Goal: Transaction & Acquisition: Purchase product/service

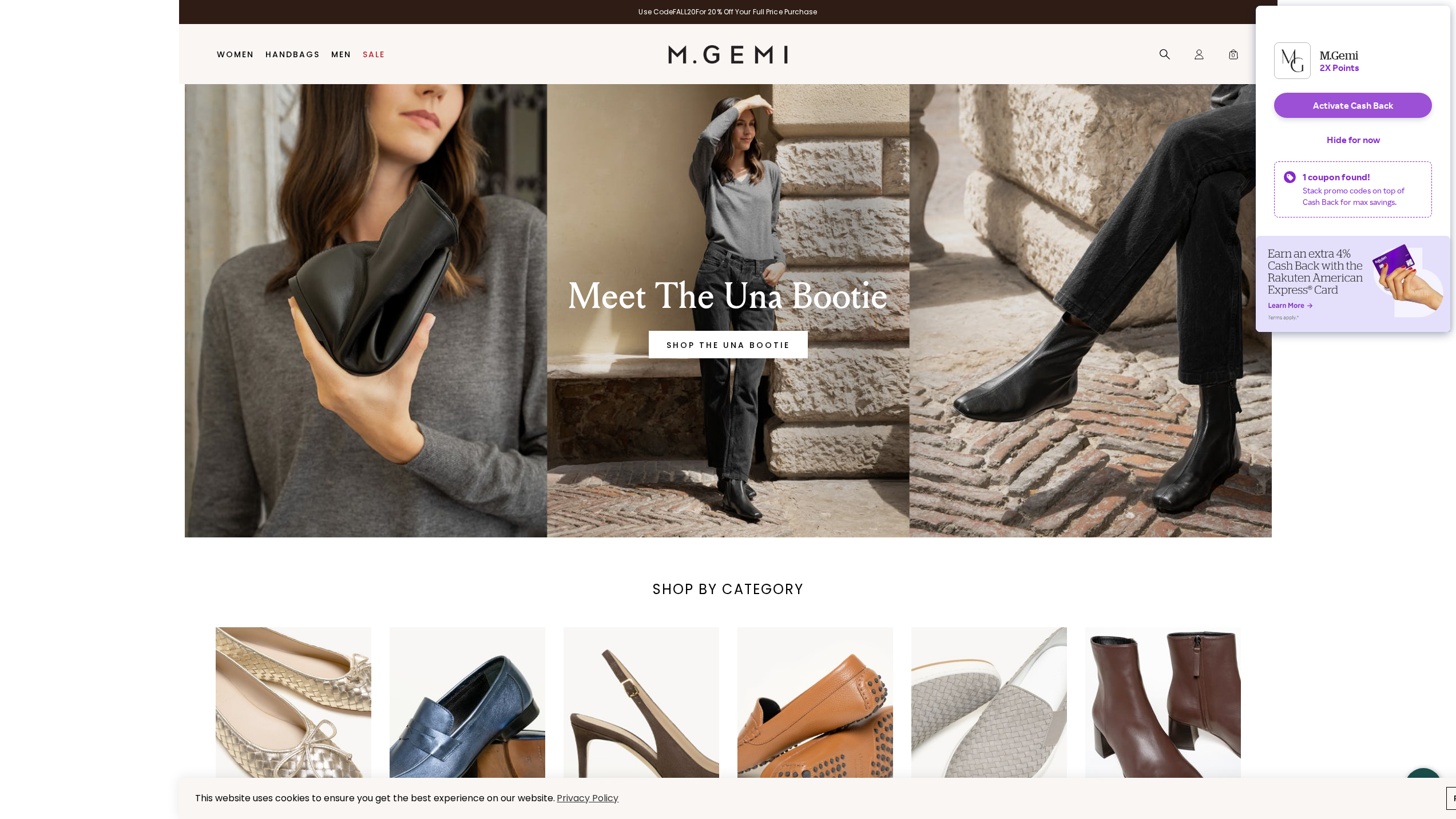
click at [1322, 118] on button "Activate Cash Back" at bounding box center [1353, 105] width 158 height 25
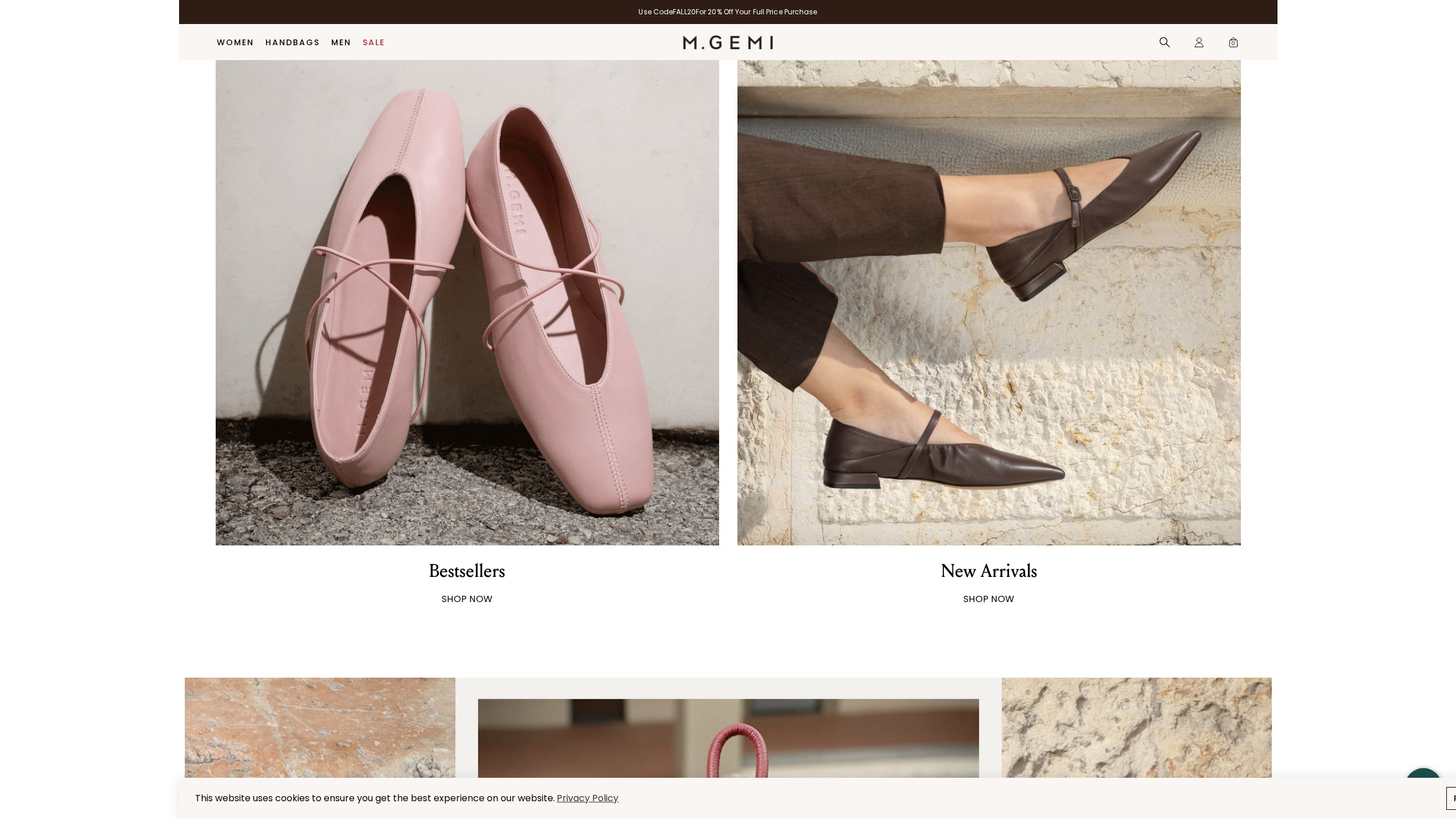
scroll to position [891, 0]
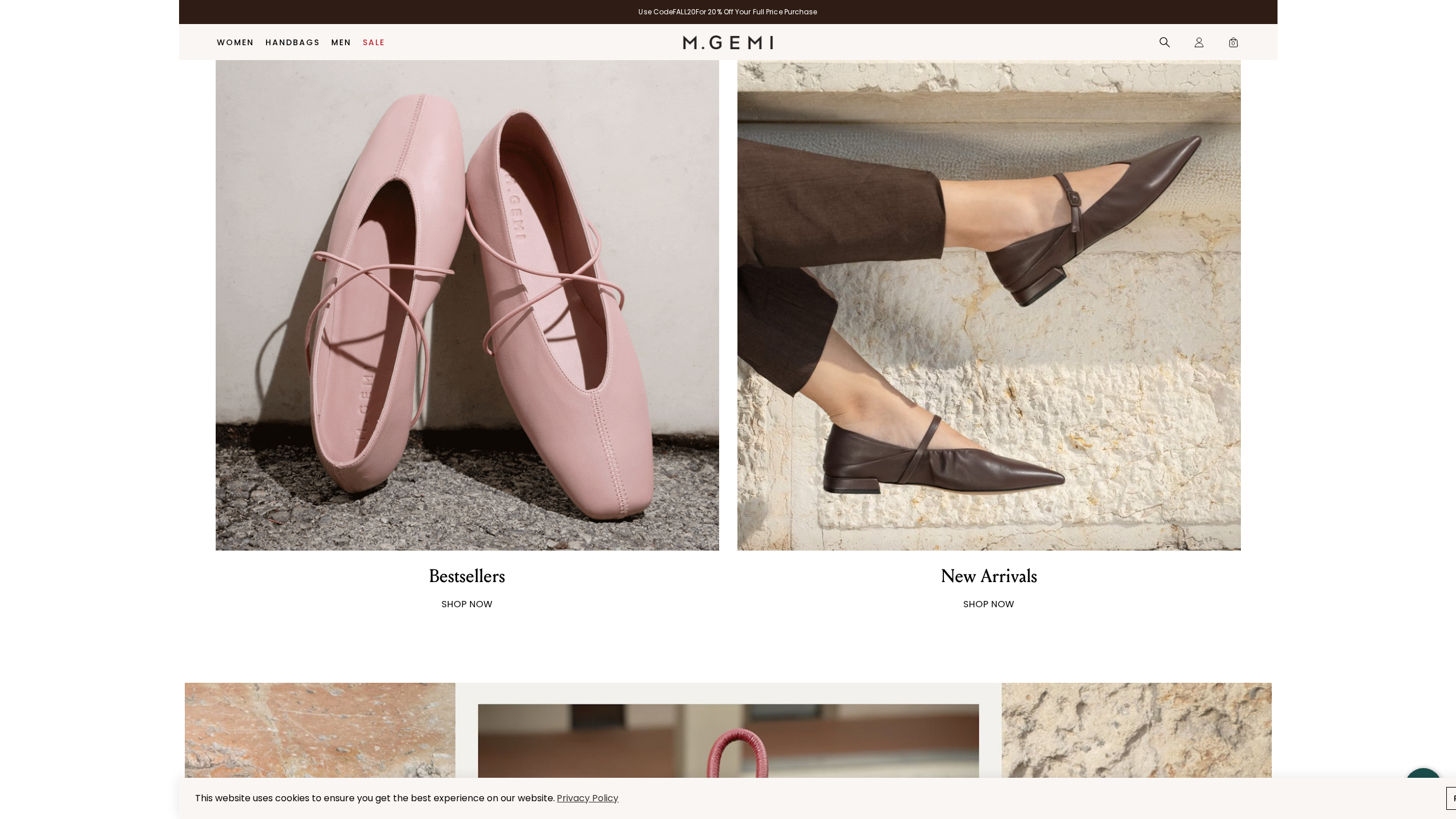
click at [1059, 500] on img at bounding box center [989, 299] width 504 height 504
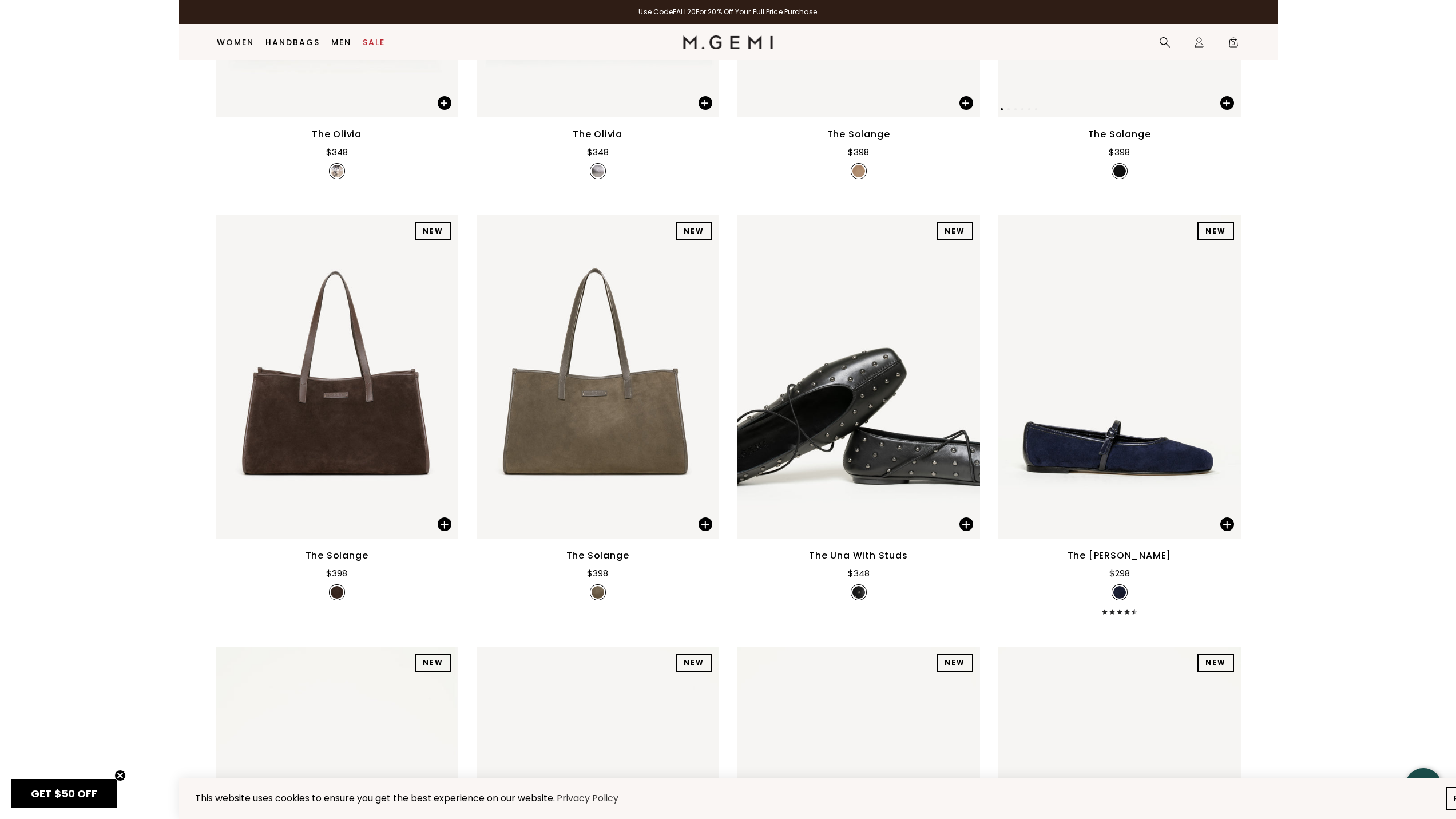
scroll to position [1406, 0]
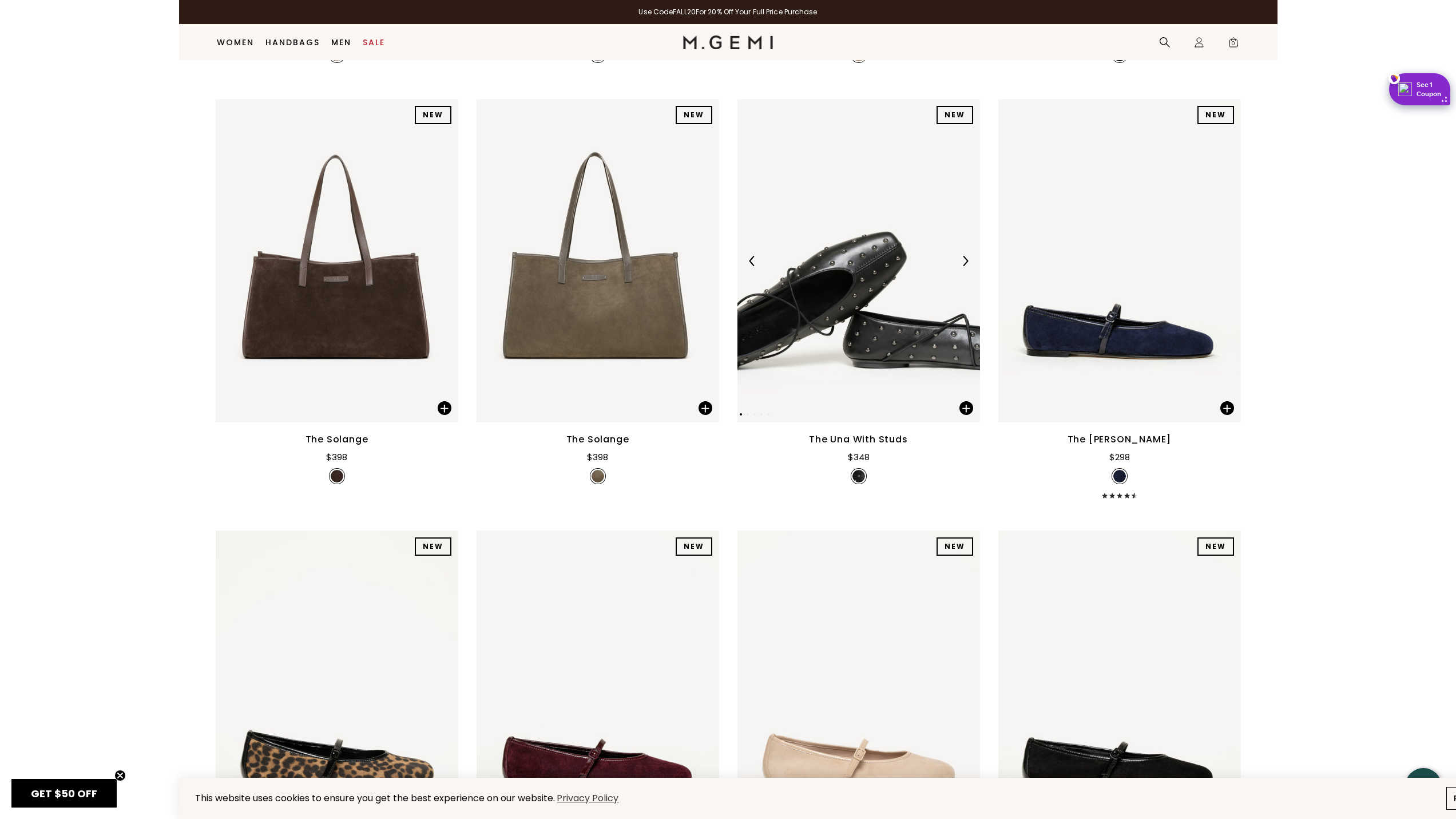
click at [960, 263] on img at bounding box center [964, 260] width 10 height 10
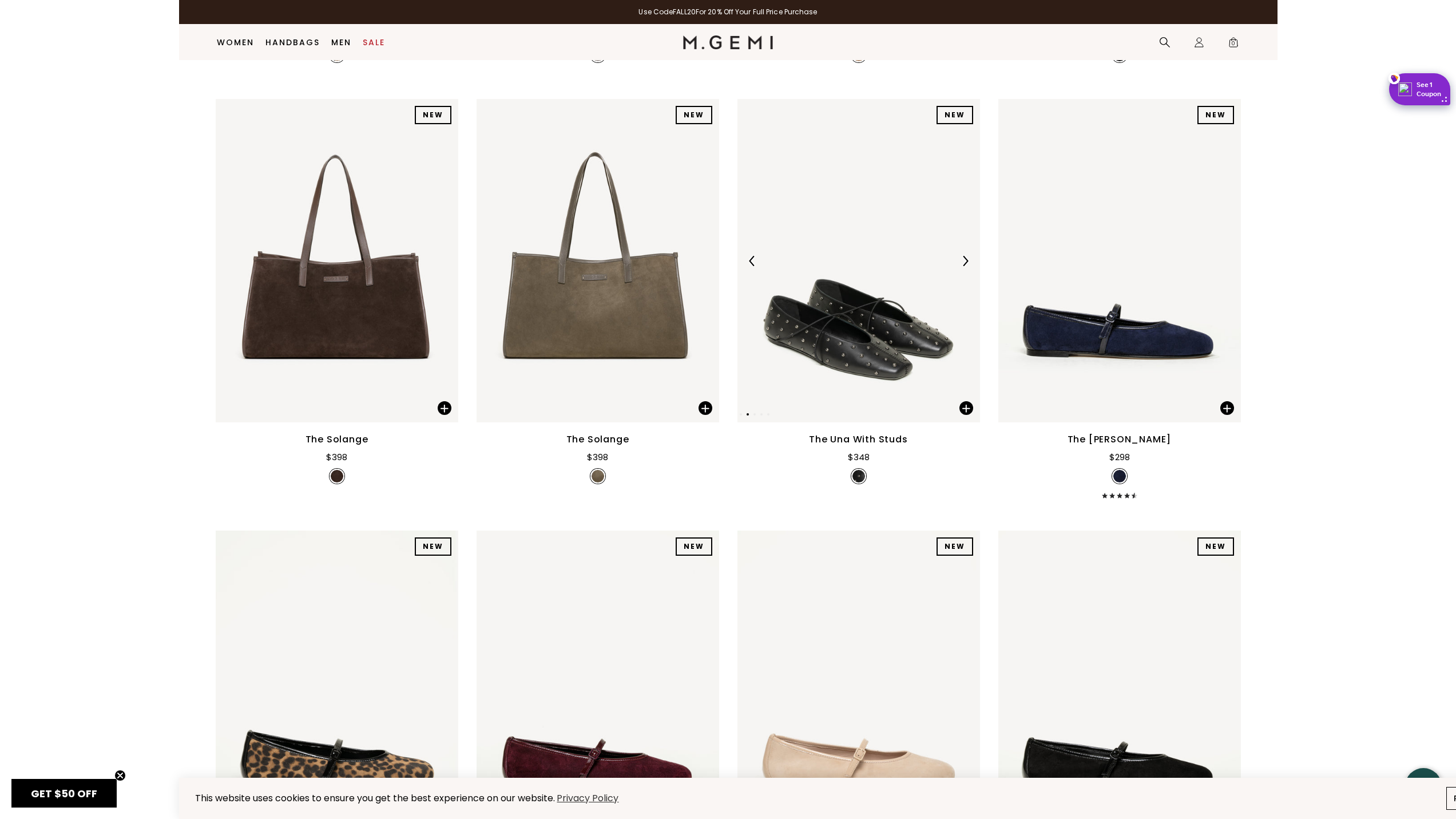
click at [960, 263] on img at bounding box center [964, 260] width 10 height 10
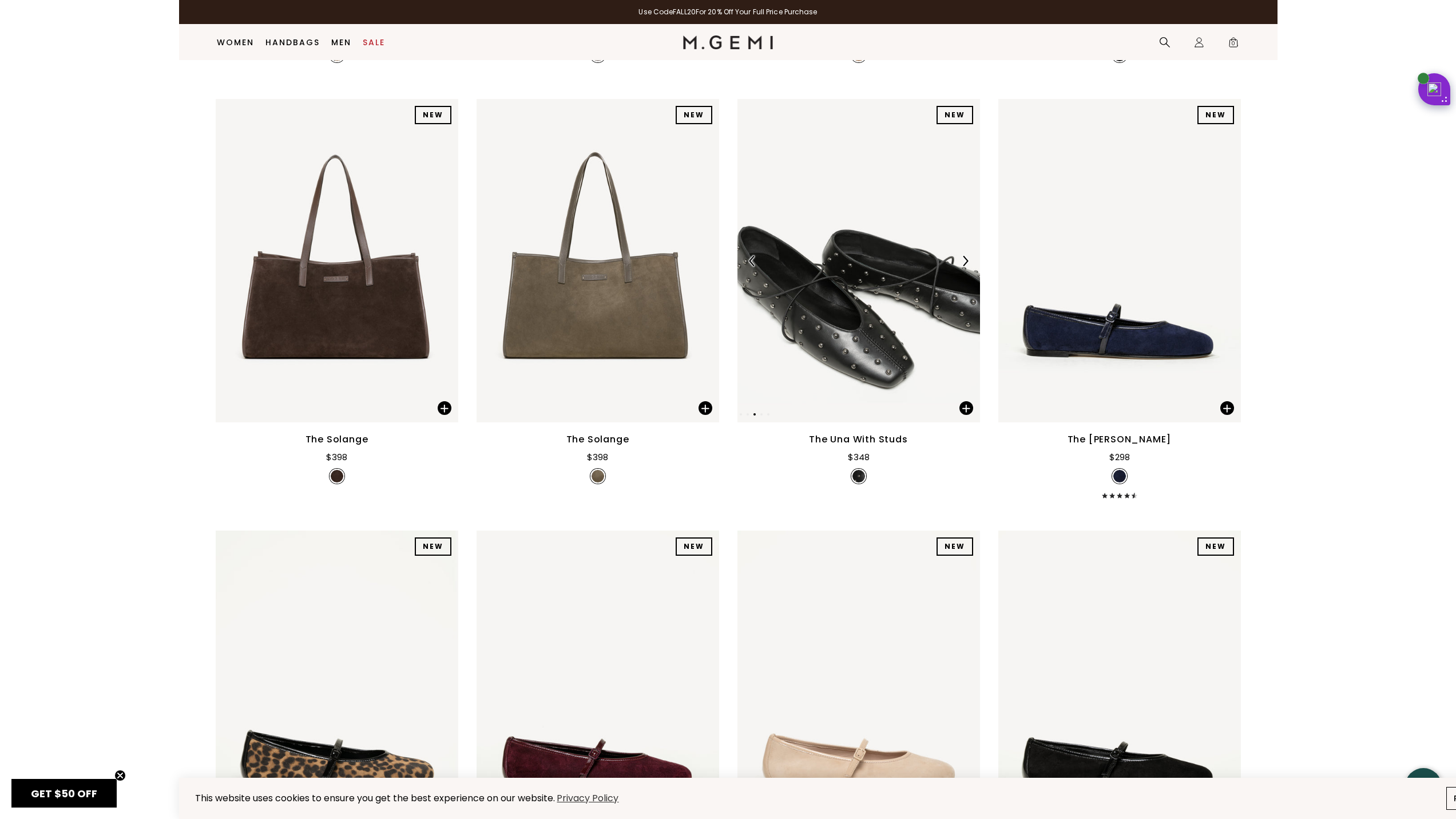
click at [960, 263] on img at bounding box center [964, 260] width 10 height 10
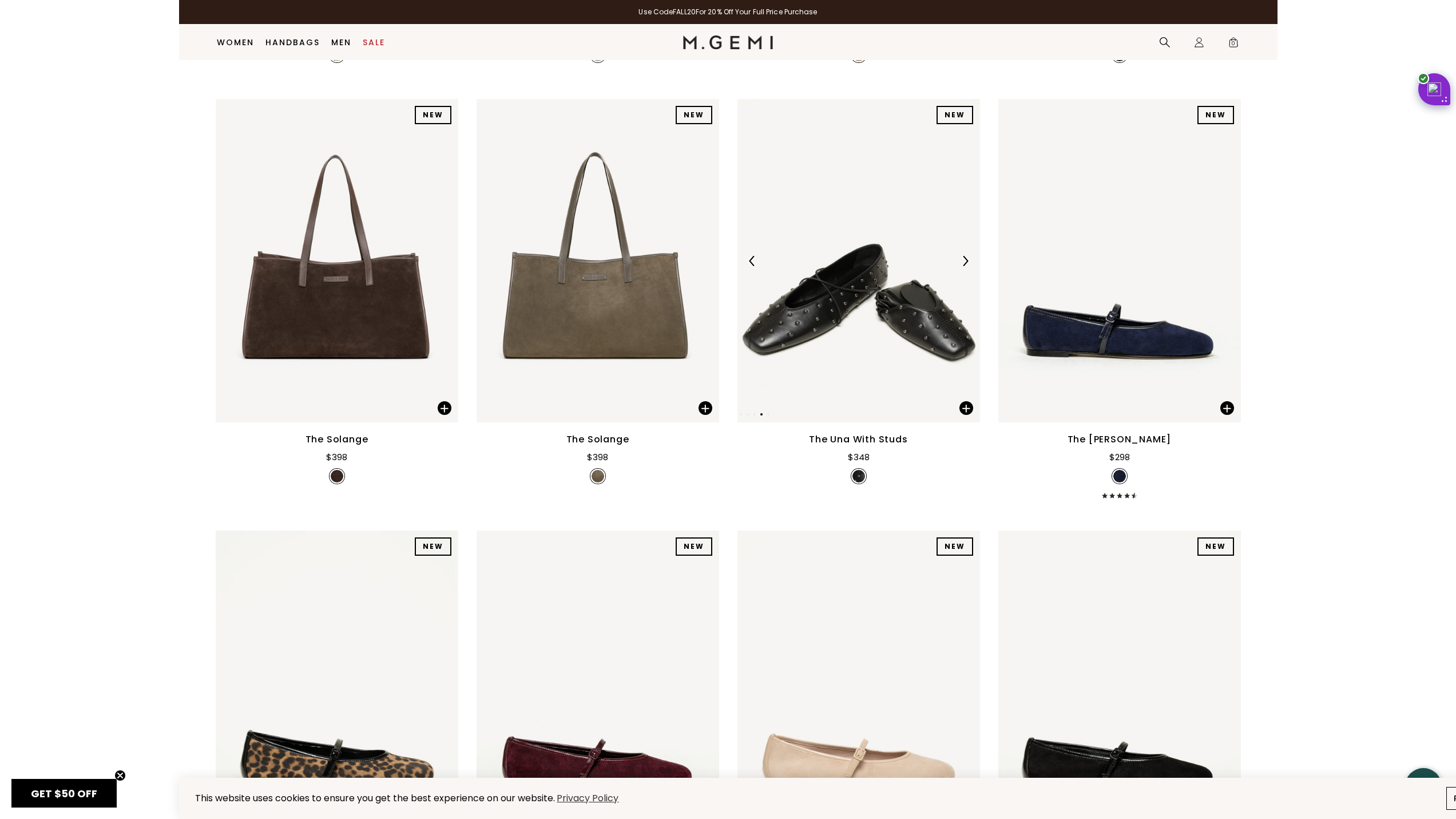
click at [960, 263] on img at bounding box center [964, 260] width 10 height 10
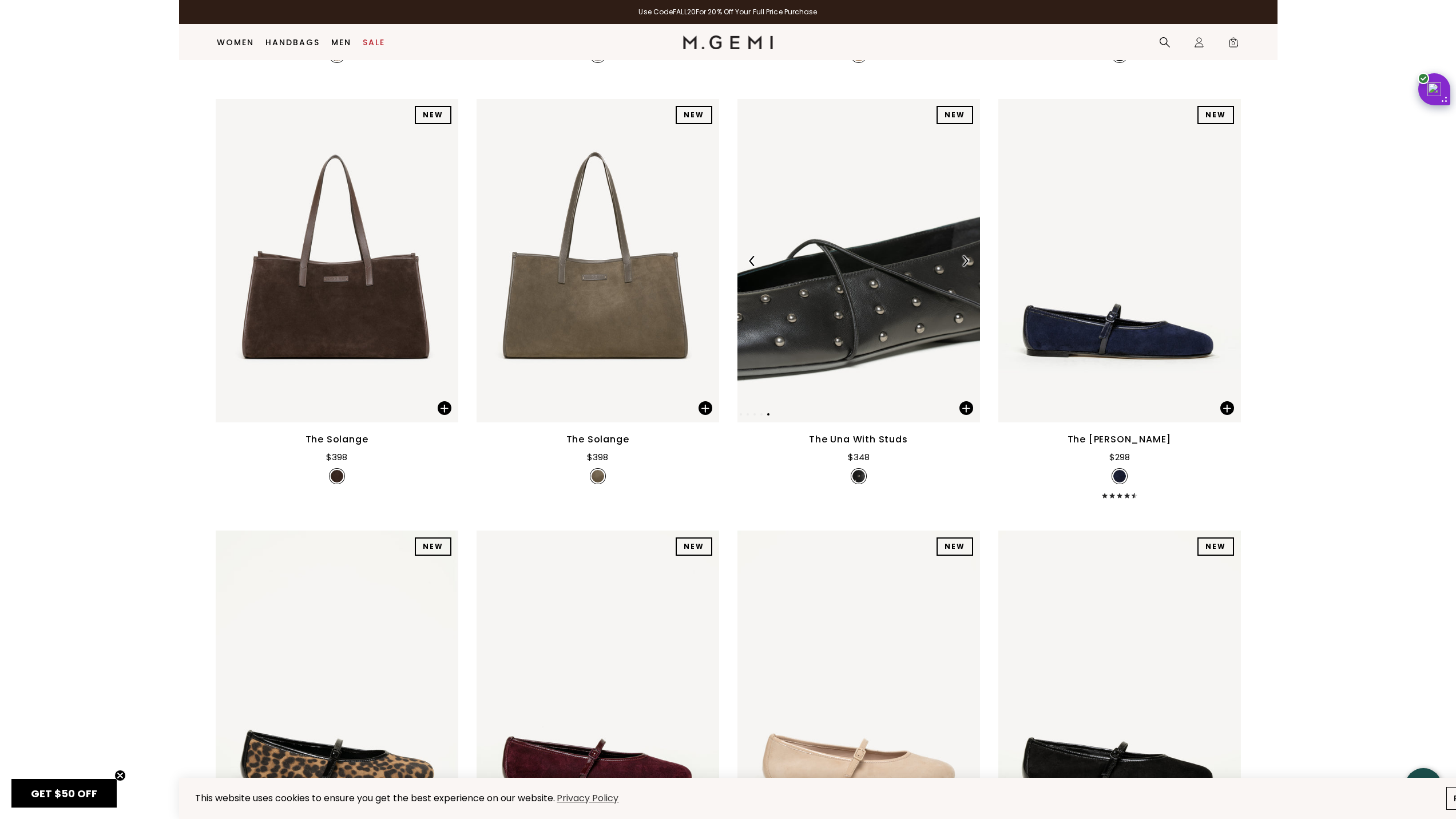
click at [960, 263] on img at bounding box center [964, 260] width 10 height 10
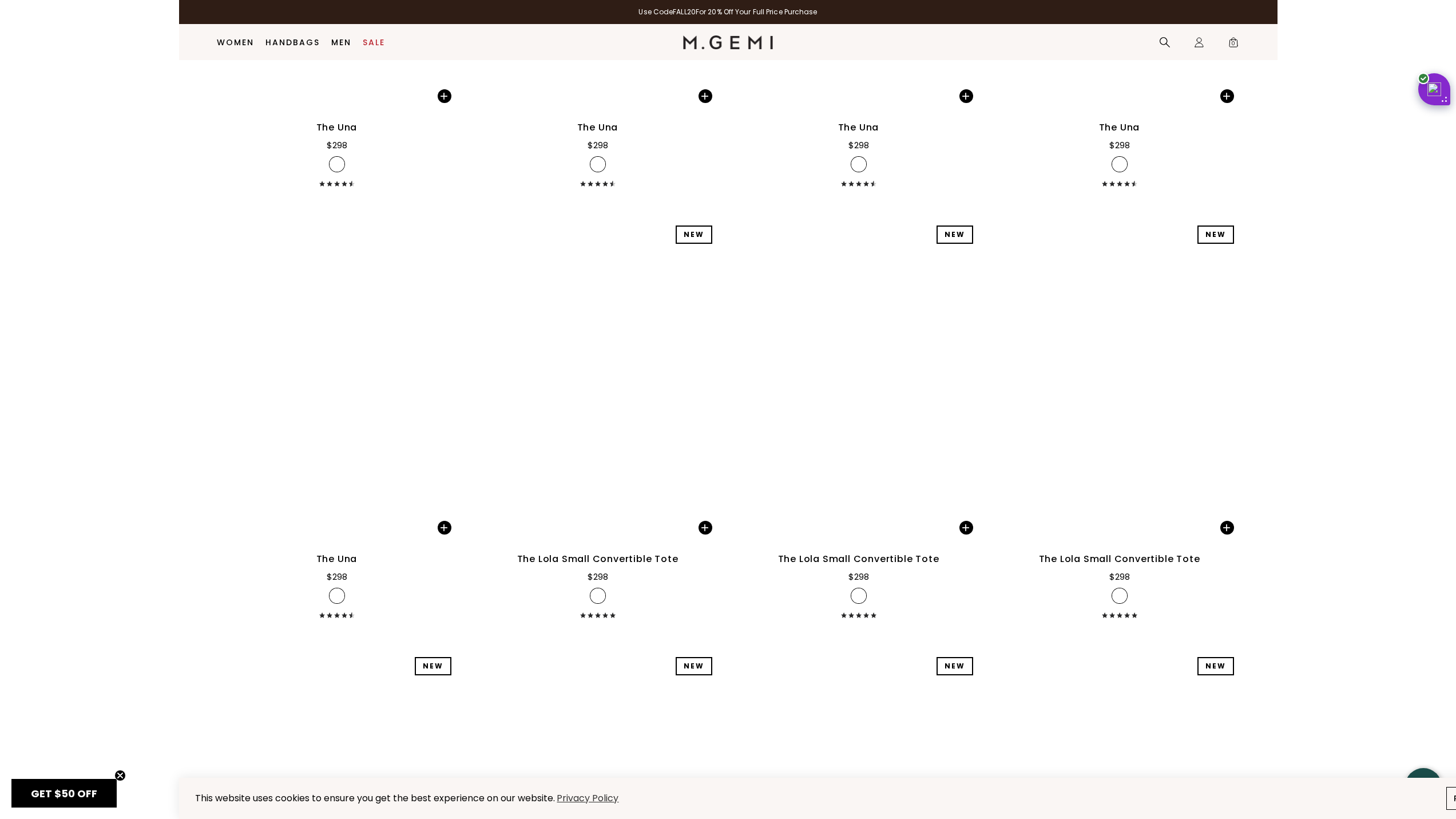
scroll to position [6955, 0]
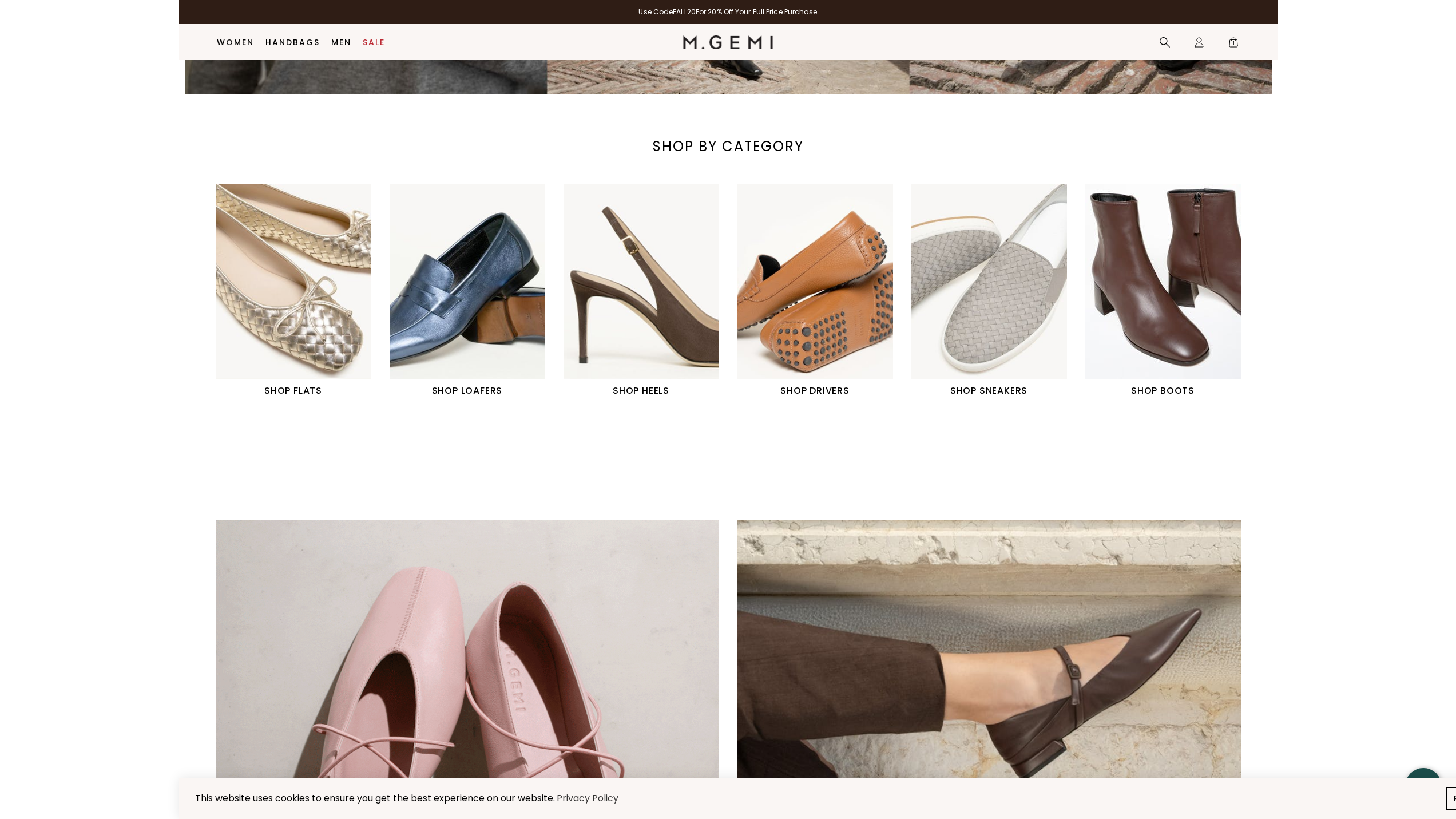
scroll to position [491, 0]
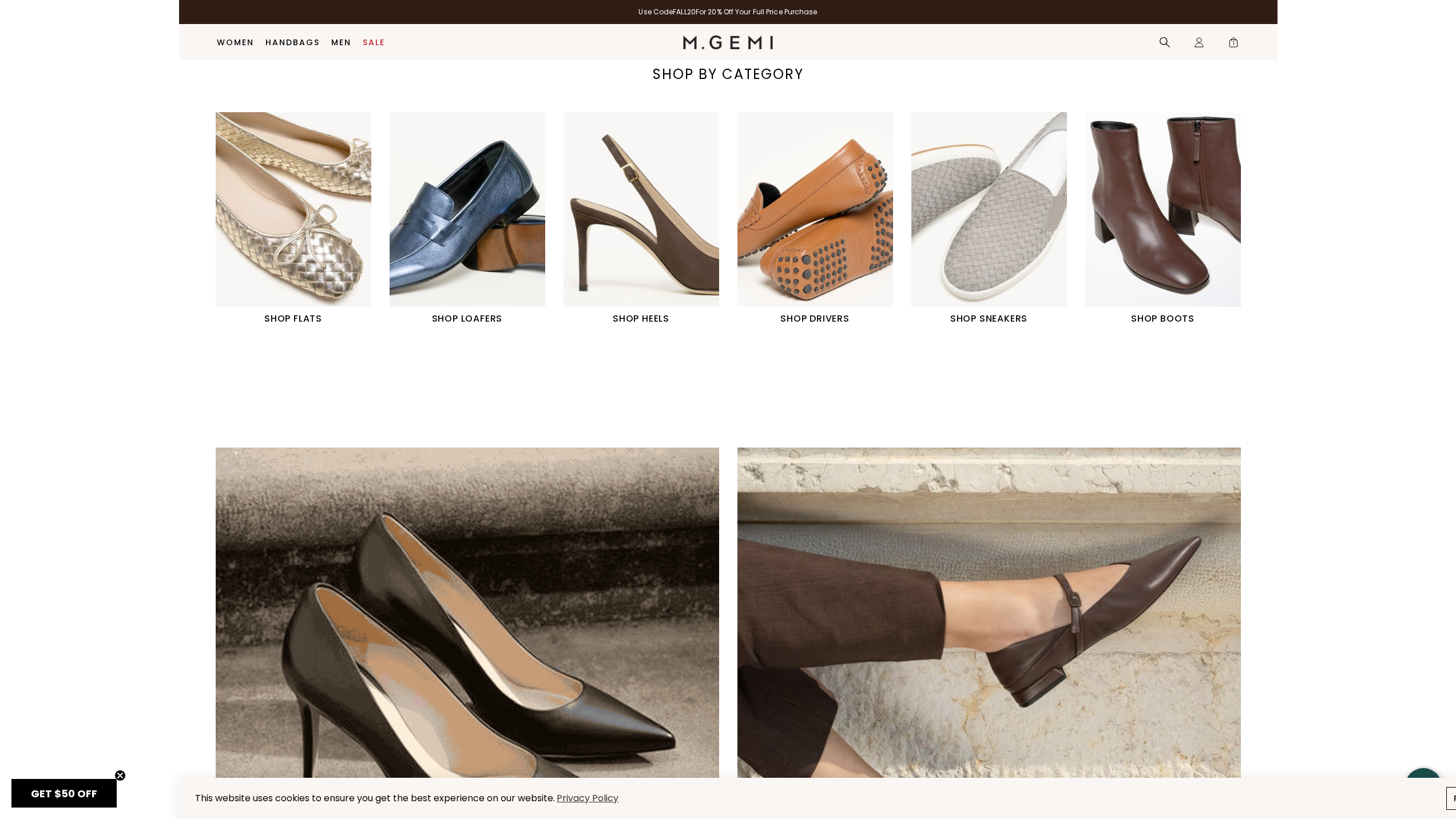
click at [273, 296] on img "1 / 6" at bounding box center [294, 209] width 156 height 195
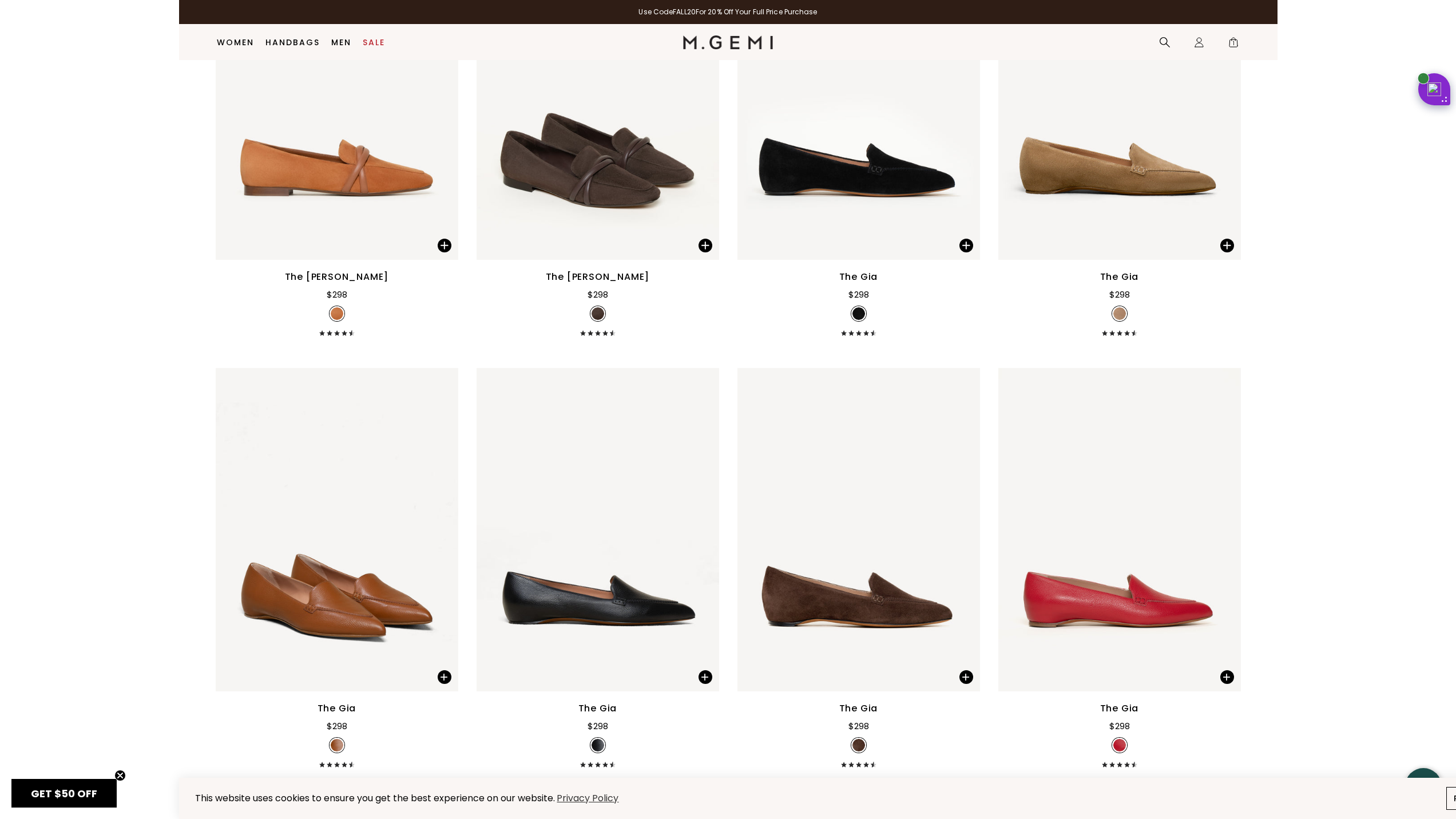
scroll to position [719, 0]
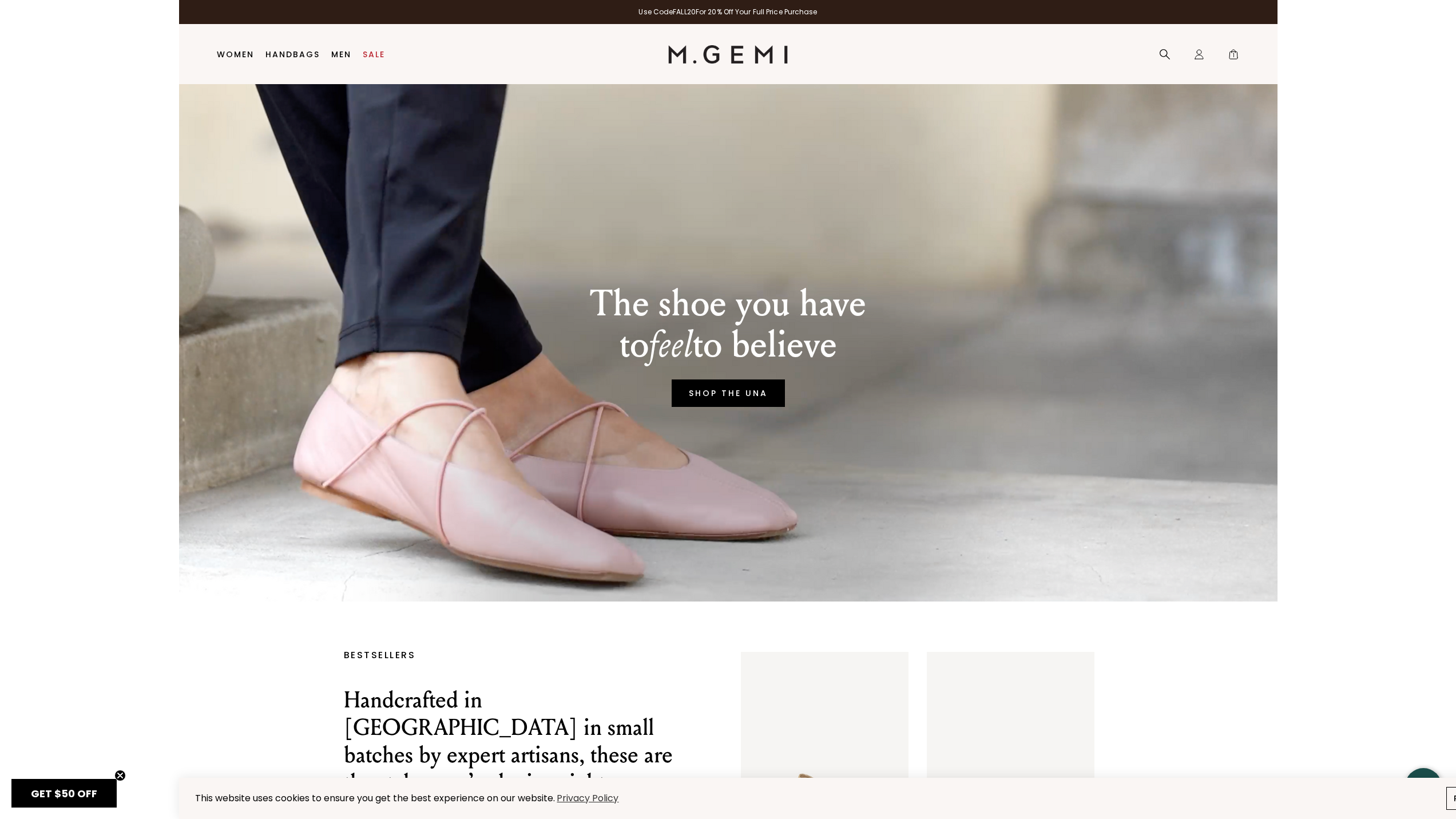
click at [778, 390] on link "SHOP THE UNA" at bounding box center [728, 393] width 113 height 27
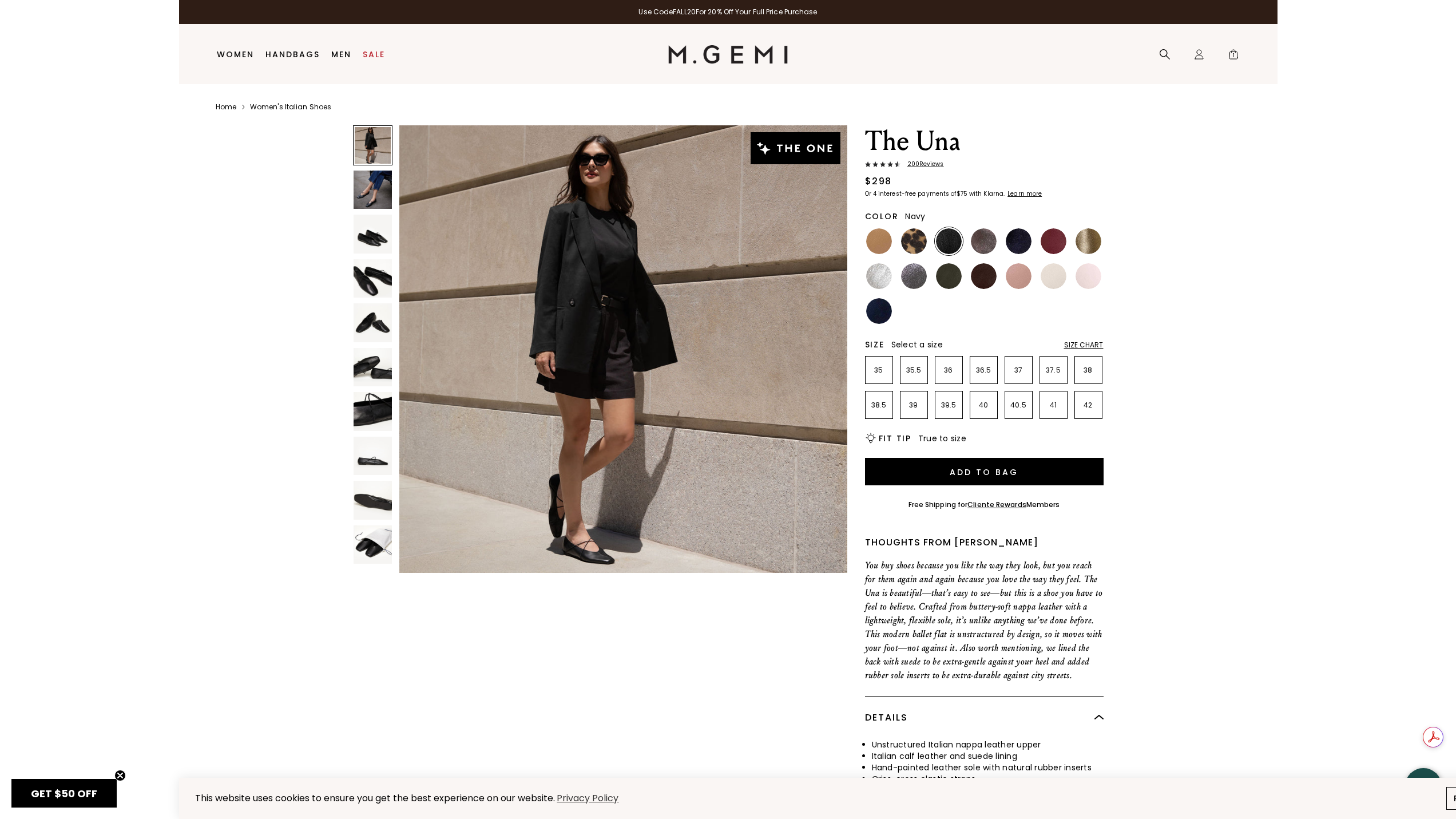
click at [882, 321] on img at bounding box center [879, 311] width 25 height 25
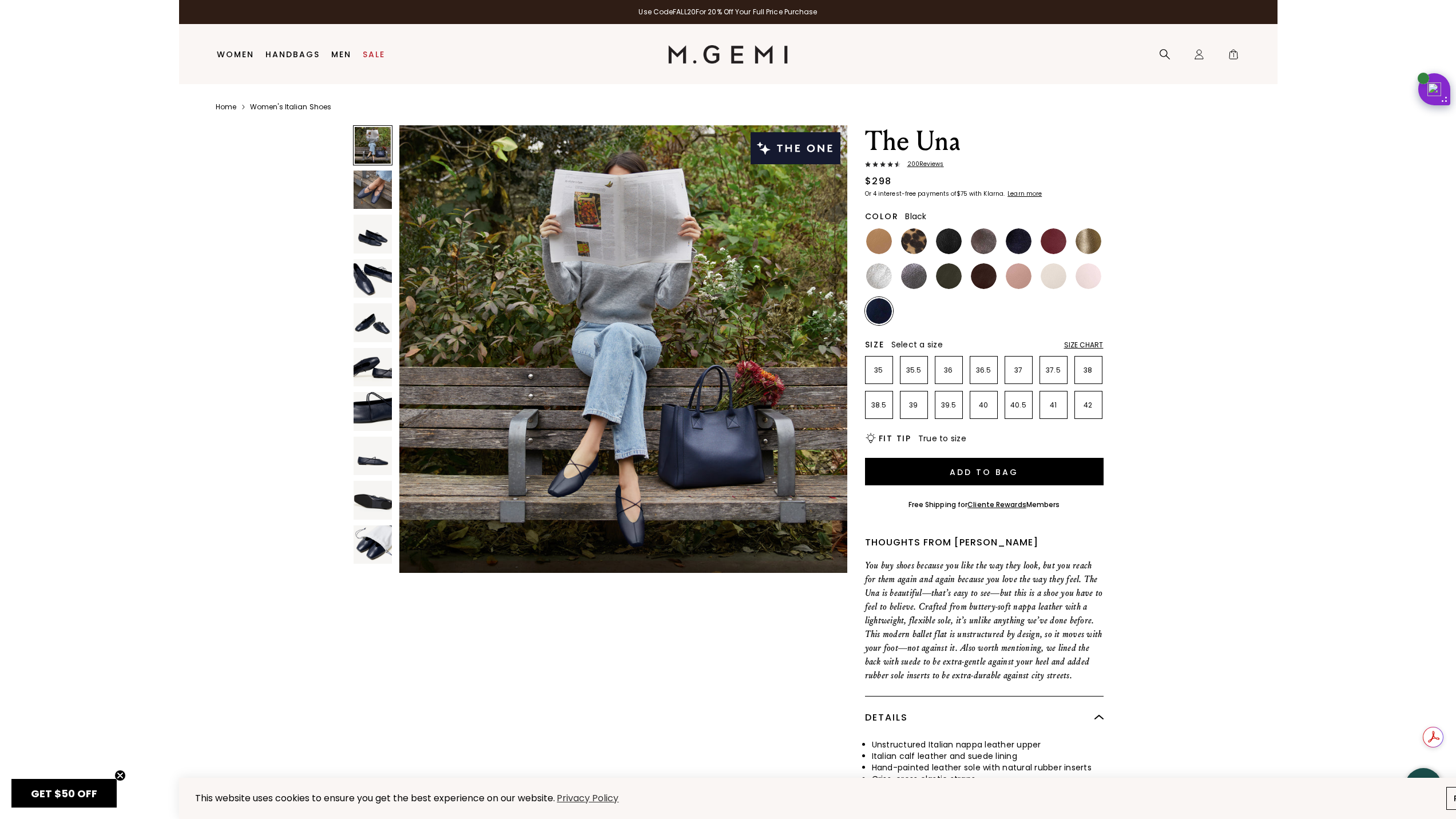
click at [945, 246] on img at bounding box center [949, 241] width 25 height 25
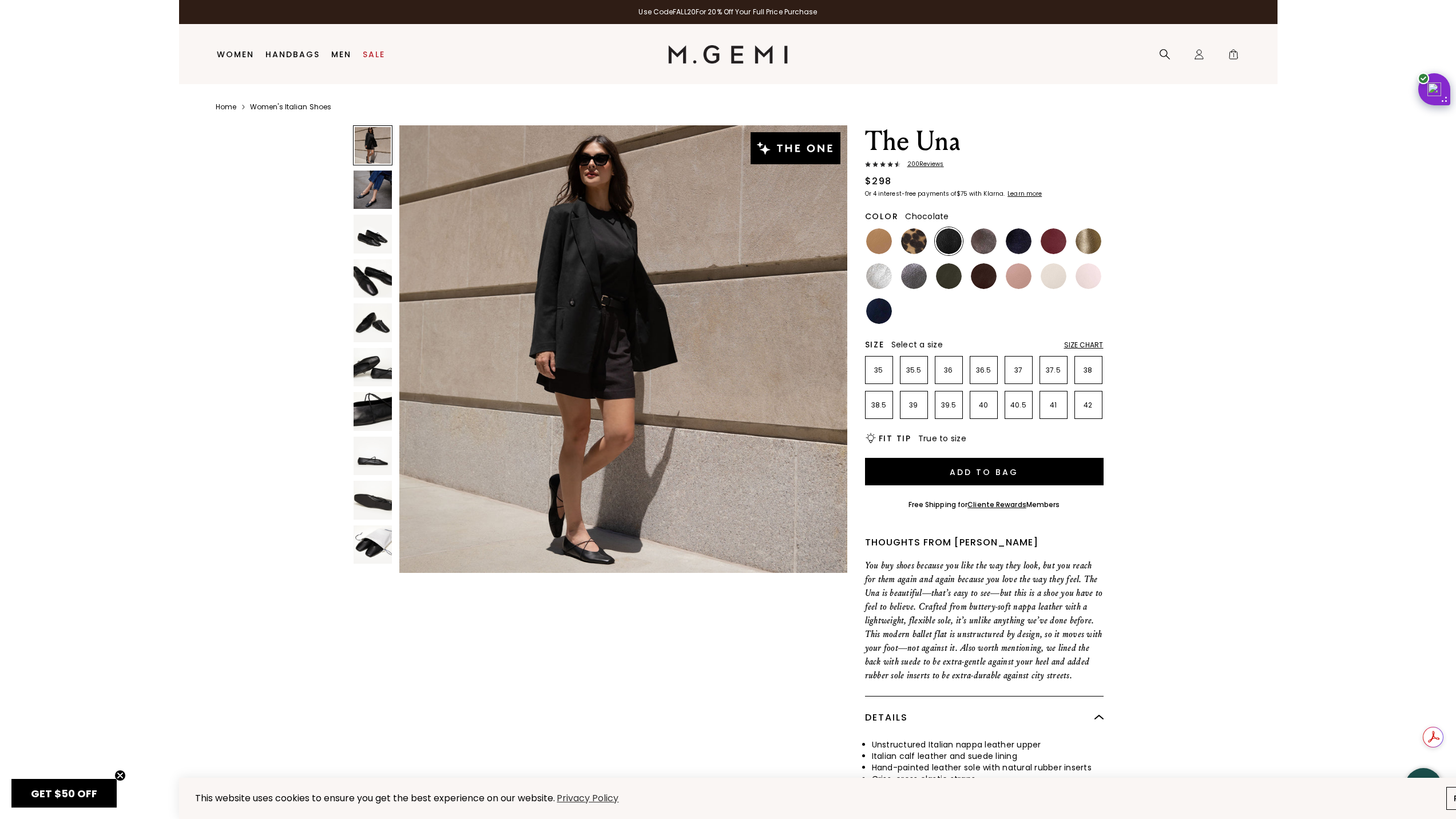
click at [979, 281] on img at bounding box center [983, 275] width 25 height 25
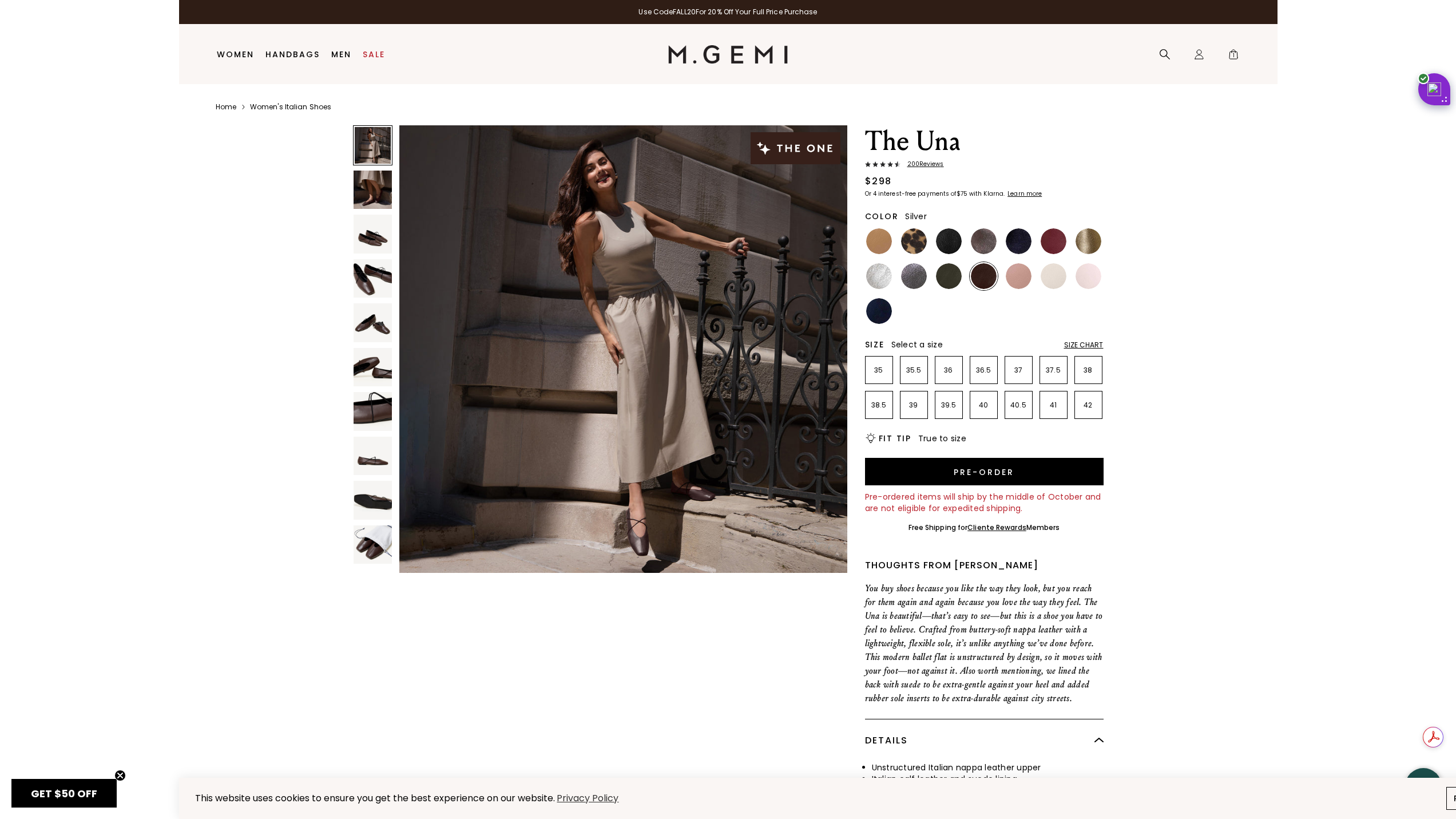
click at [883, 284] on img at bounding box center [879, 275] width 25 height 25
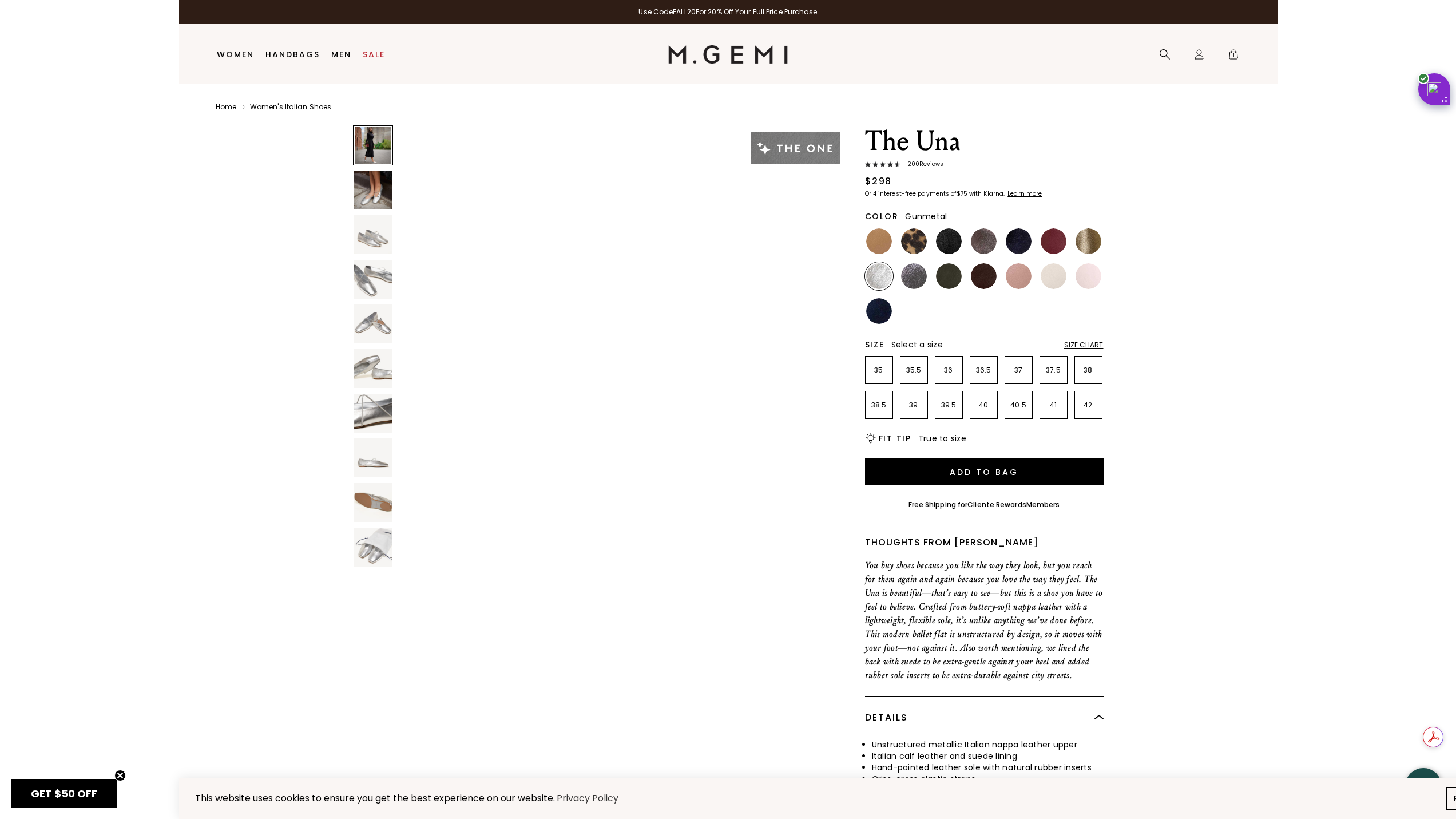
click at [906, 287] on img at bounding box center [913, 275] width 25 height 25
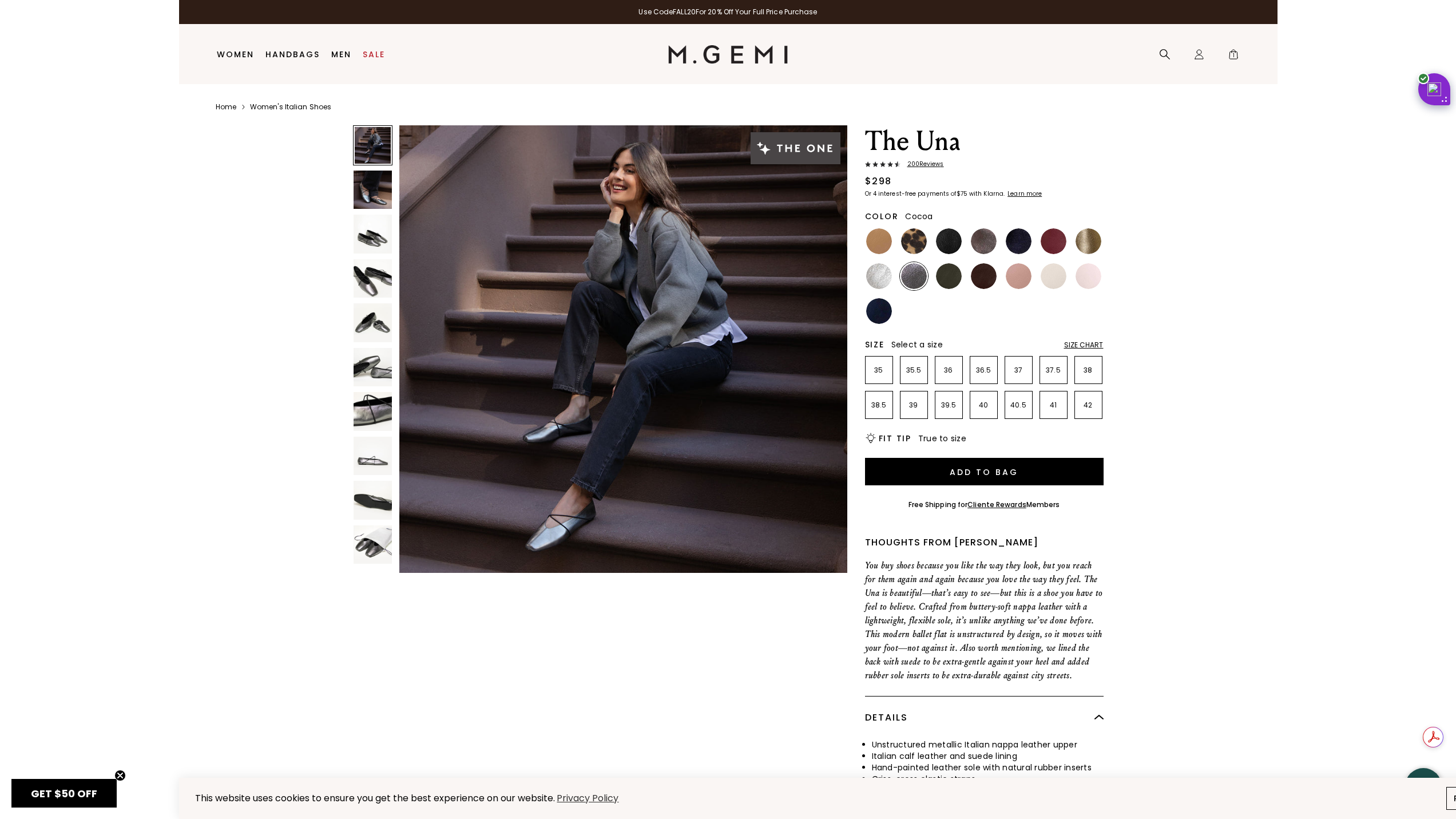
click at [979, 252] on img at bounding box center [983, 241] width 25 height 25
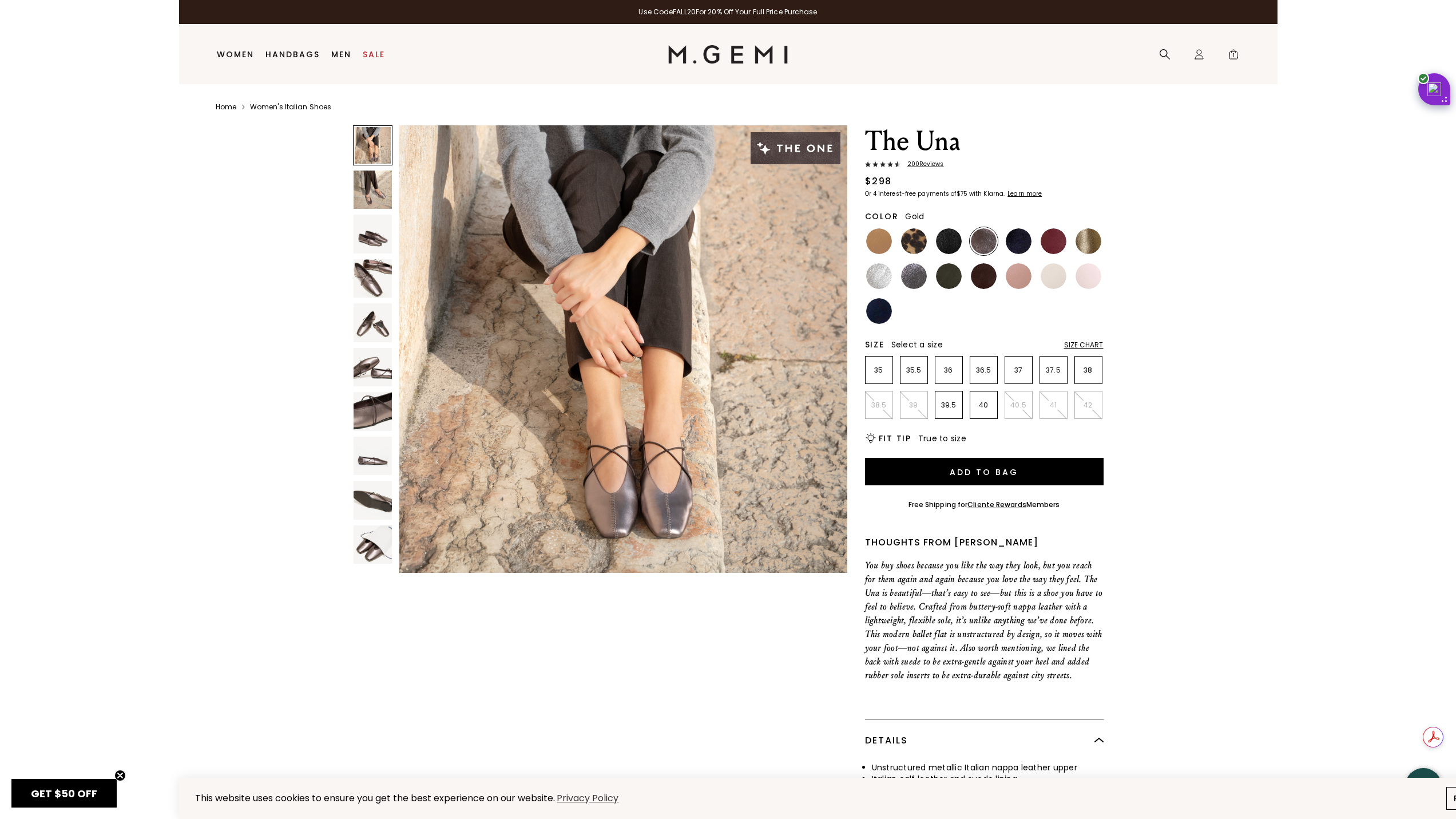
click at [1076, 246] on img at bounding box center [1088, 241] width 25 height 25
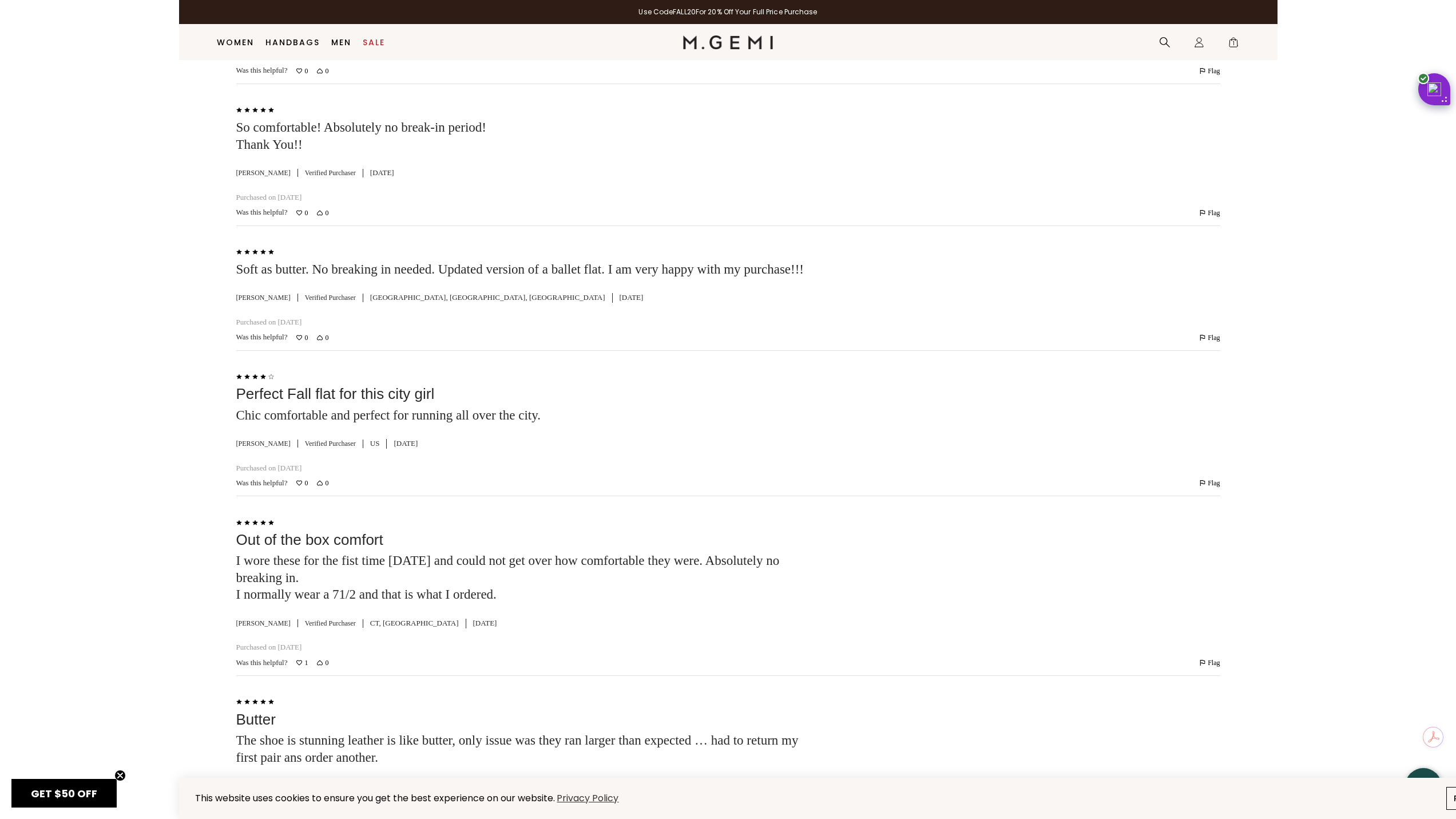
scroll to position [3695, 0]
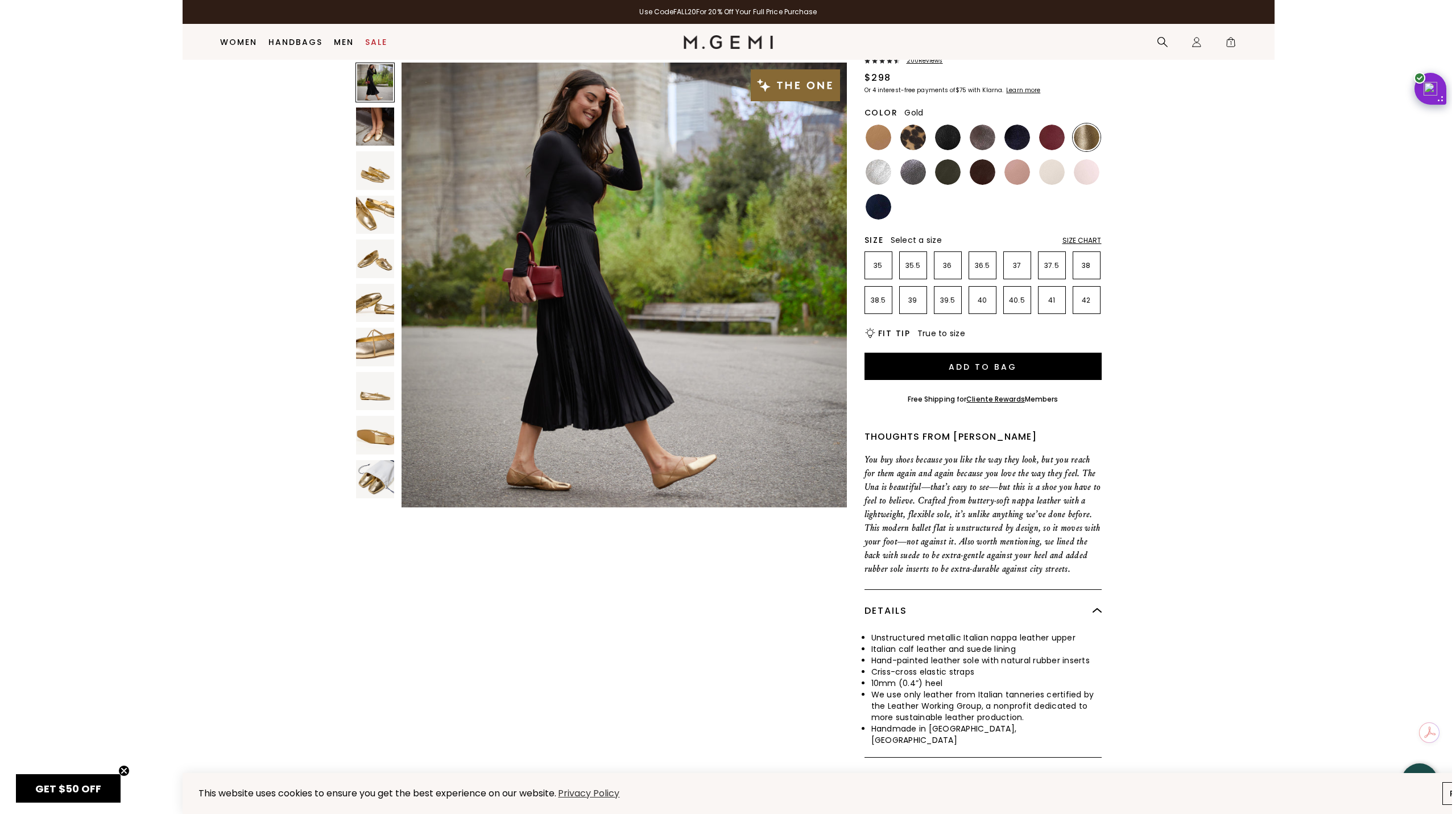
scroll to position [0, 0]
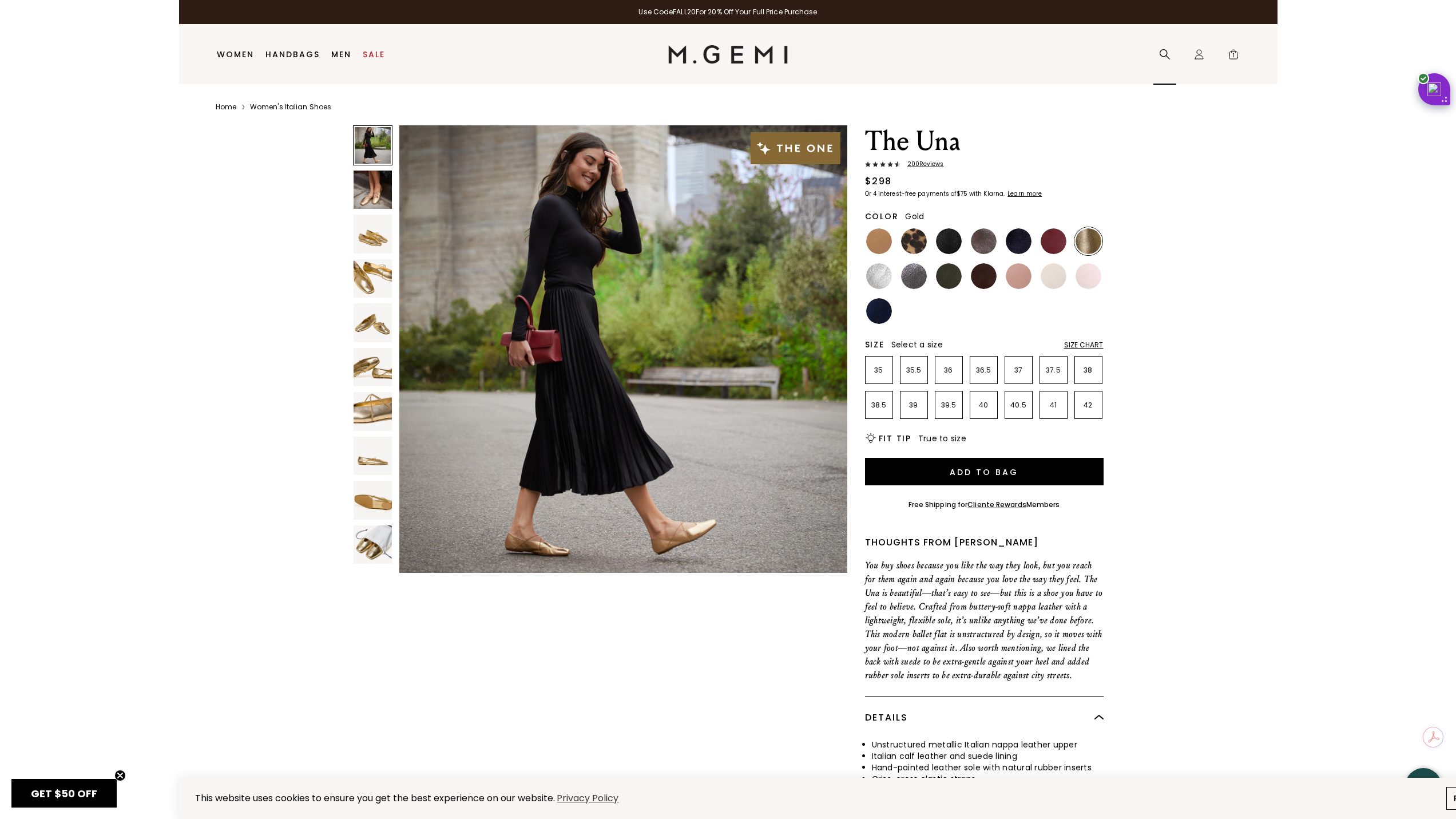
click at [1159, 58] on icon at bounding box center [1164, 54] width 12 height 12
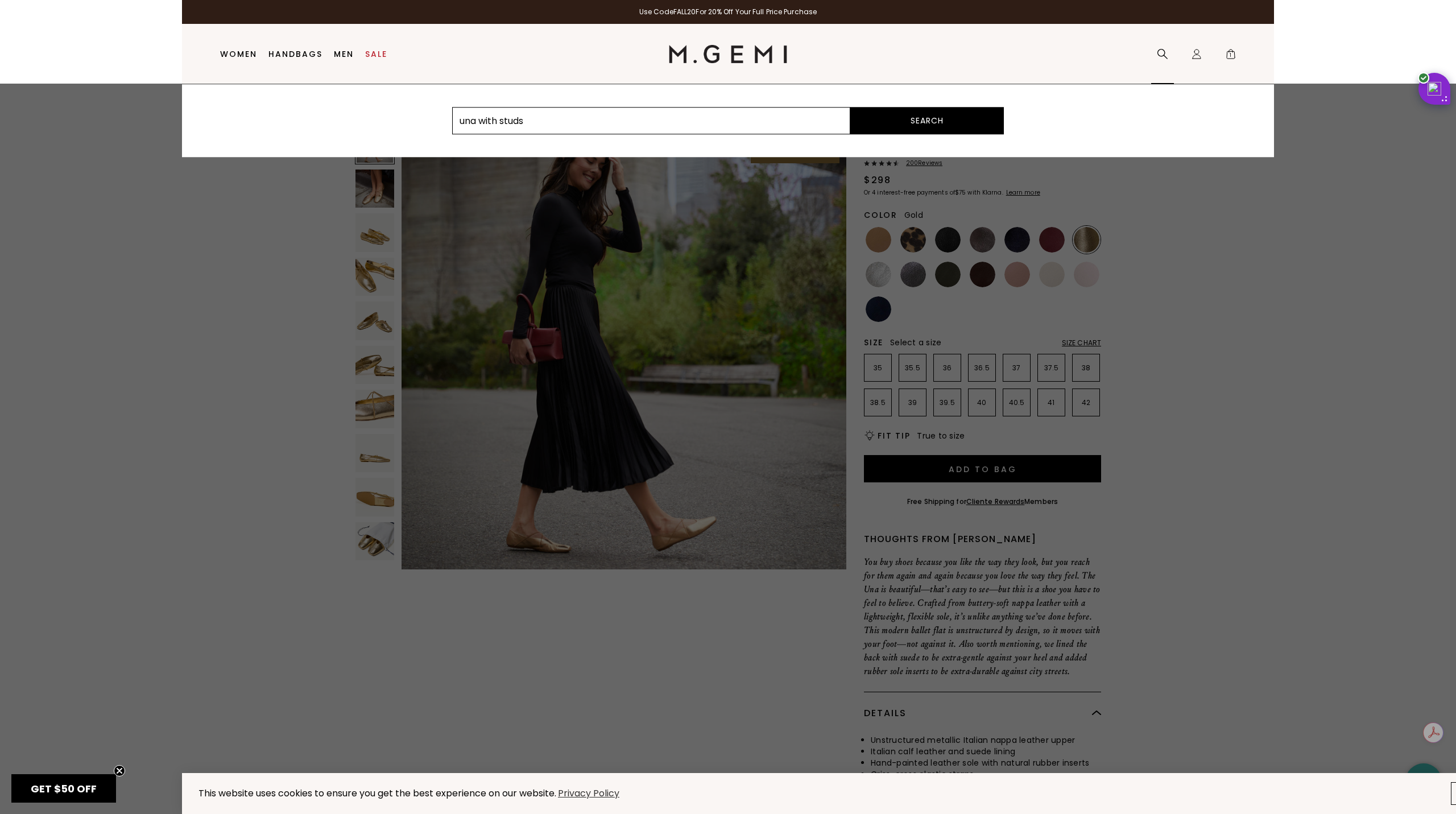
type input "una with studs"
click at [851, 107] on button "Search" at bounding box center [927, 121] width 153 height 27
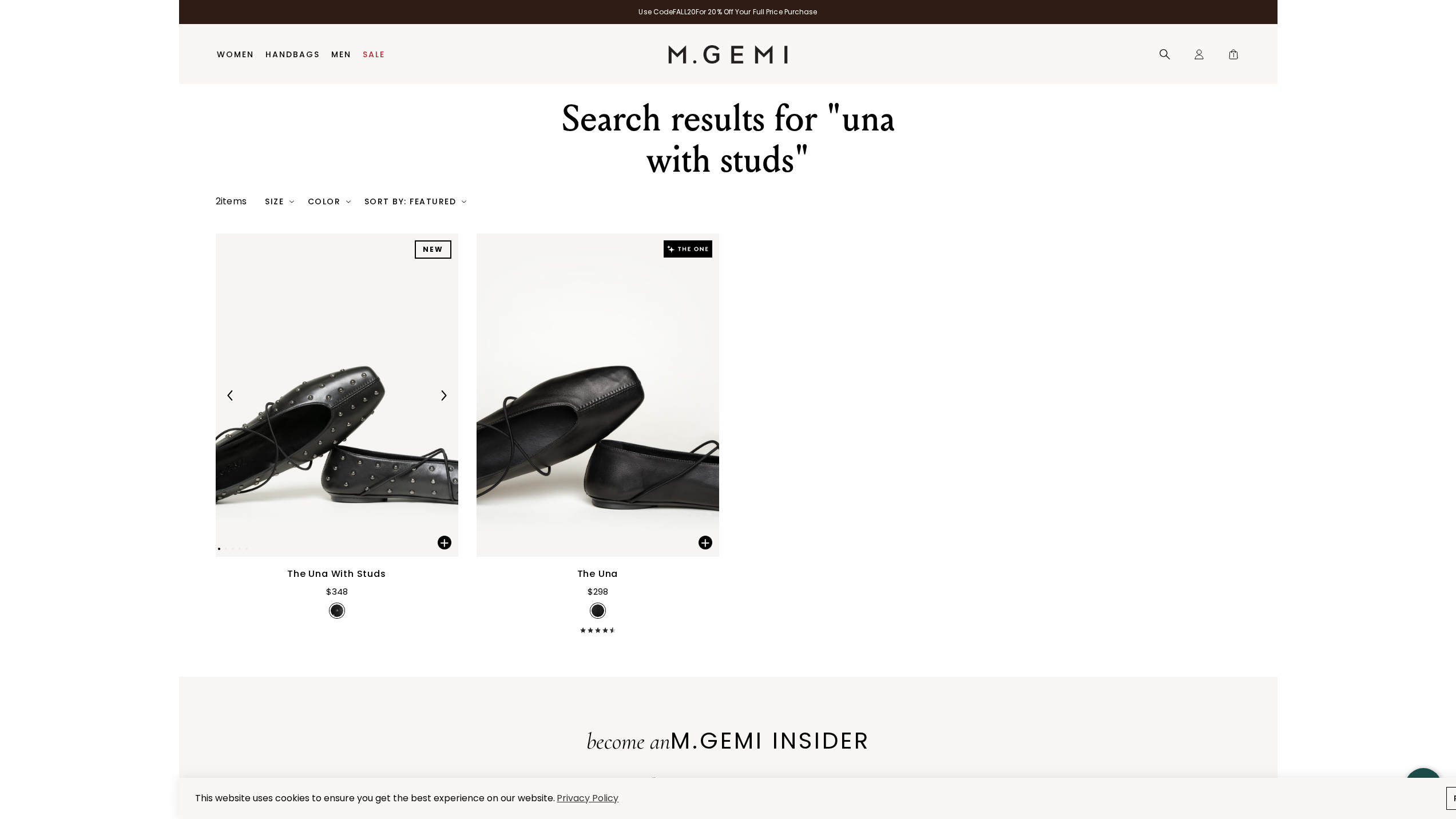
click at [363, 436] on img at bounding box center [337, 395] width 243 height 323
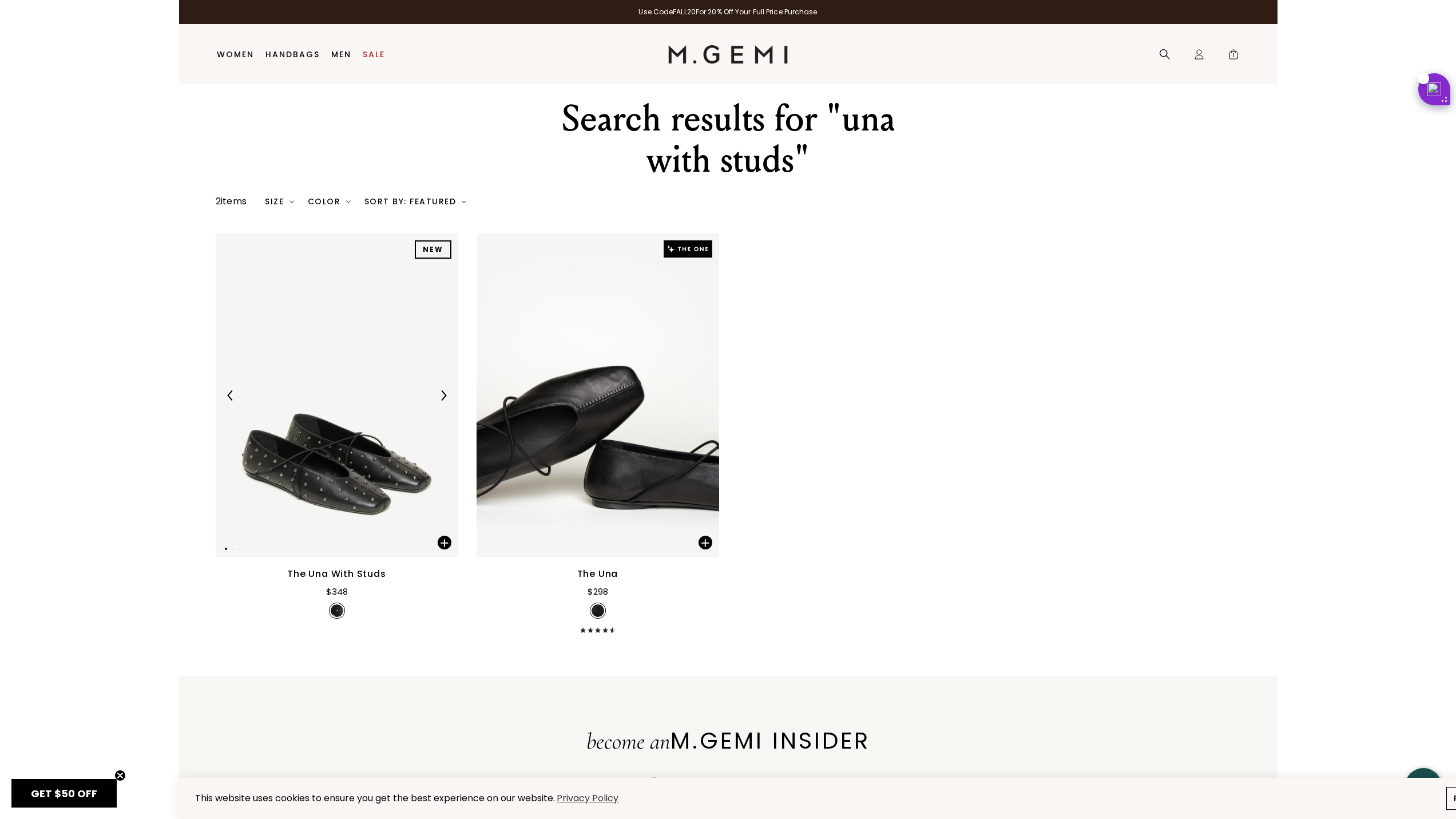
click at [446, 394] on img at bounding box center [443, 395] width 10 height 10
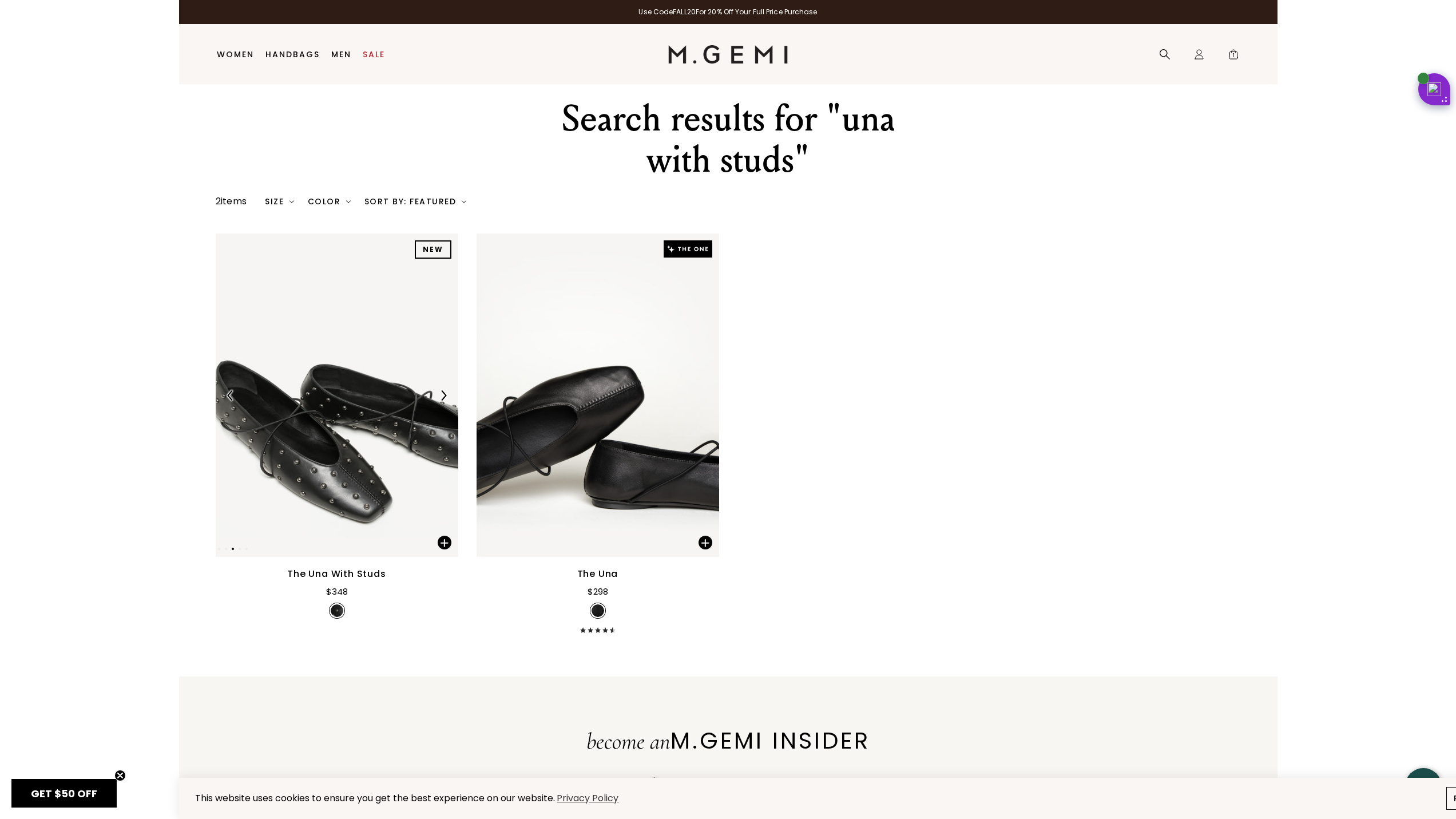
click at [446, 394] on img at bounding box center [443, 395] width 10 height 10
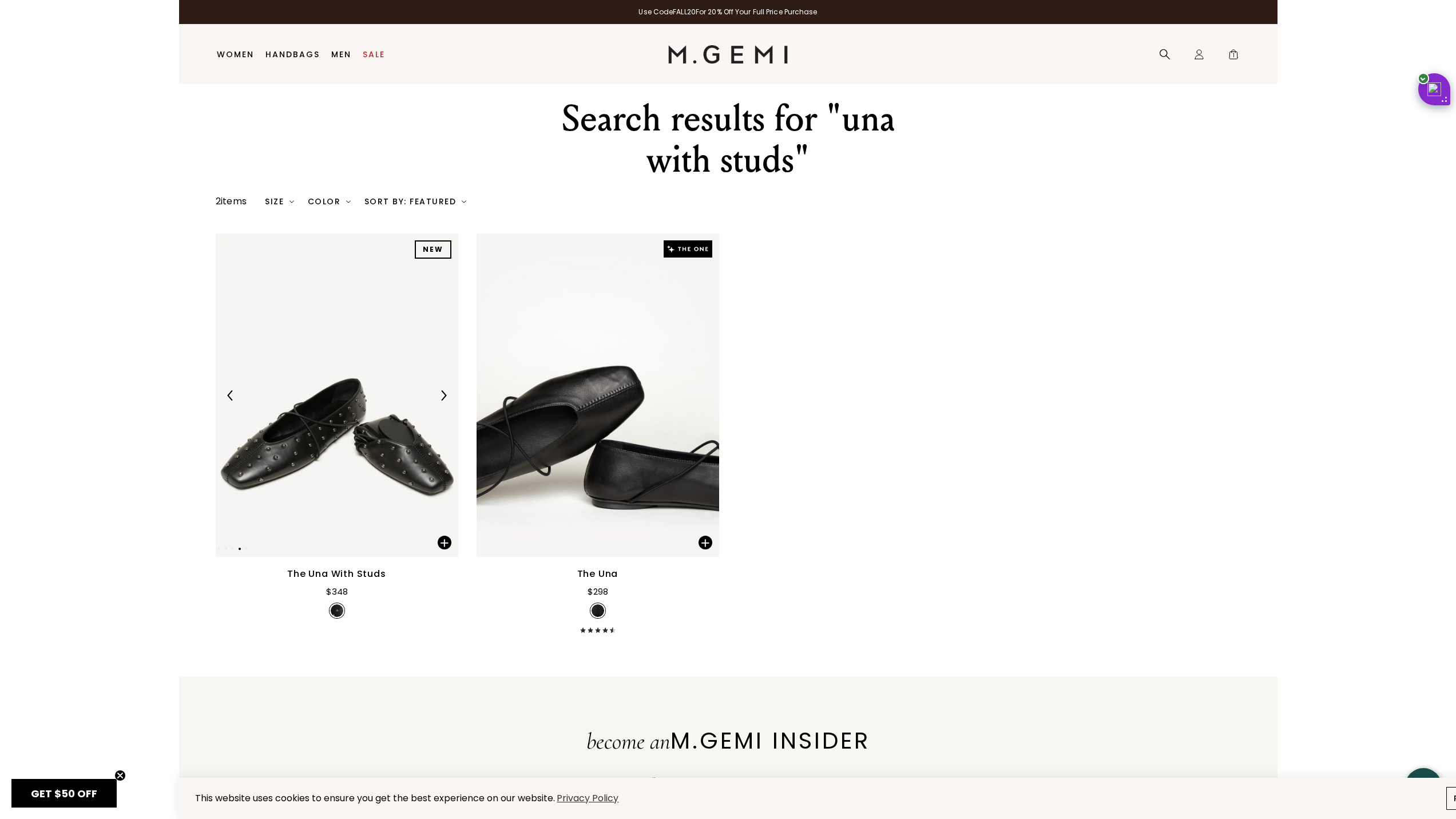
click at [446, 394] on img at bounding box center [443, 395] width 10 height 10
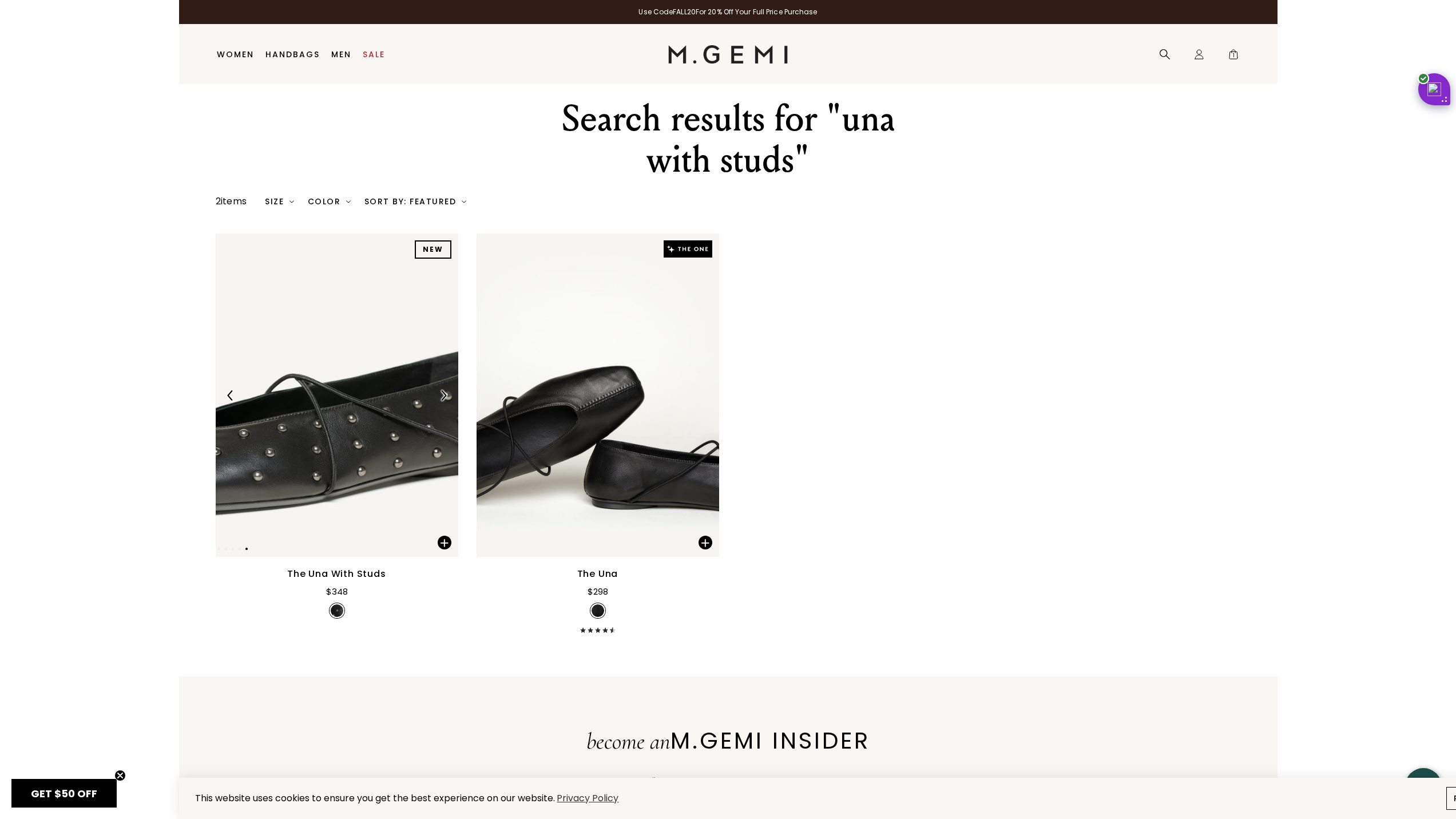
click at [446, 394] on img at bounding box center [443, 395] width 10 height 10
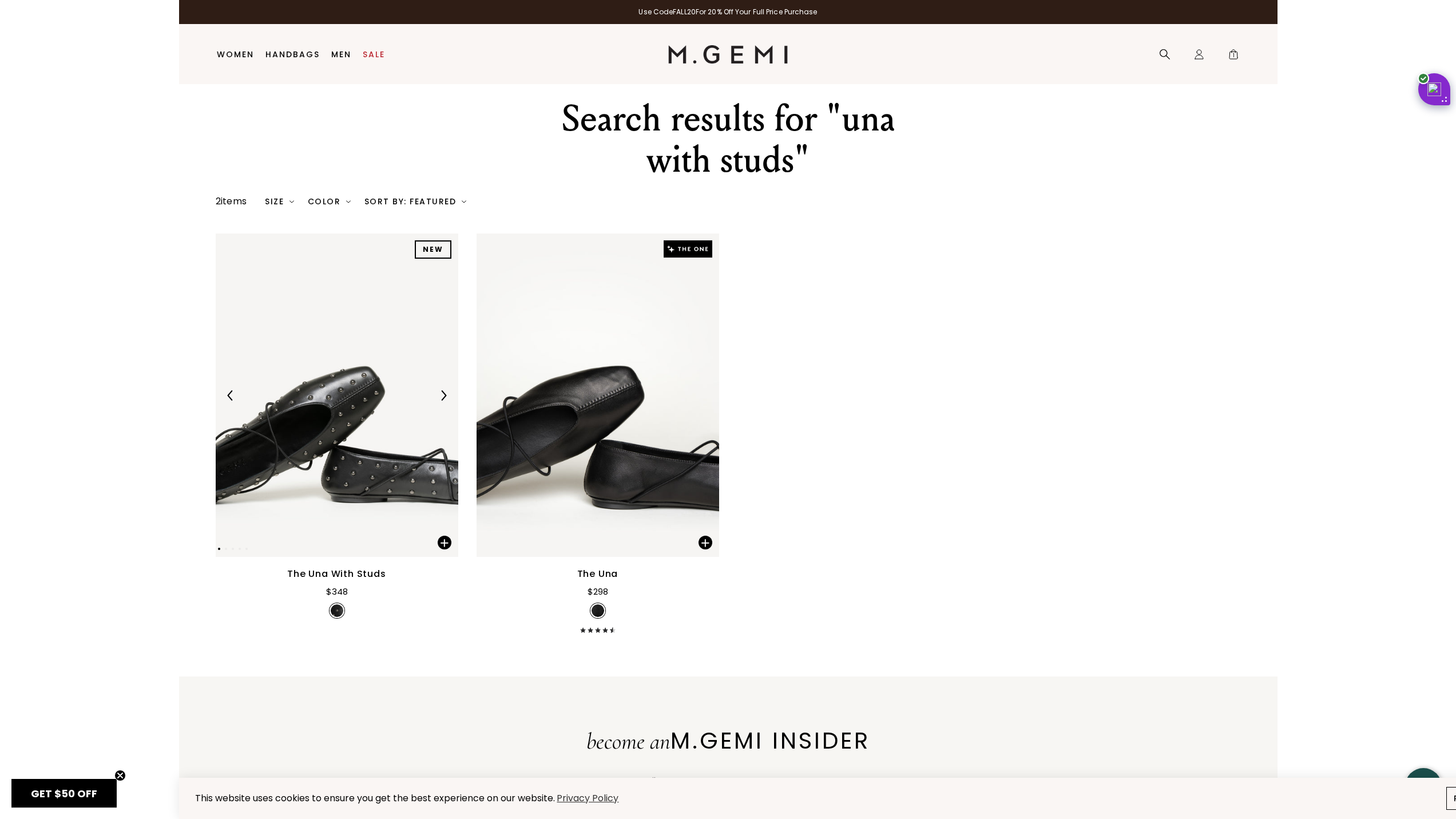
click at [446, 394] on img at bounding box center [443, 395] width 10 height 10
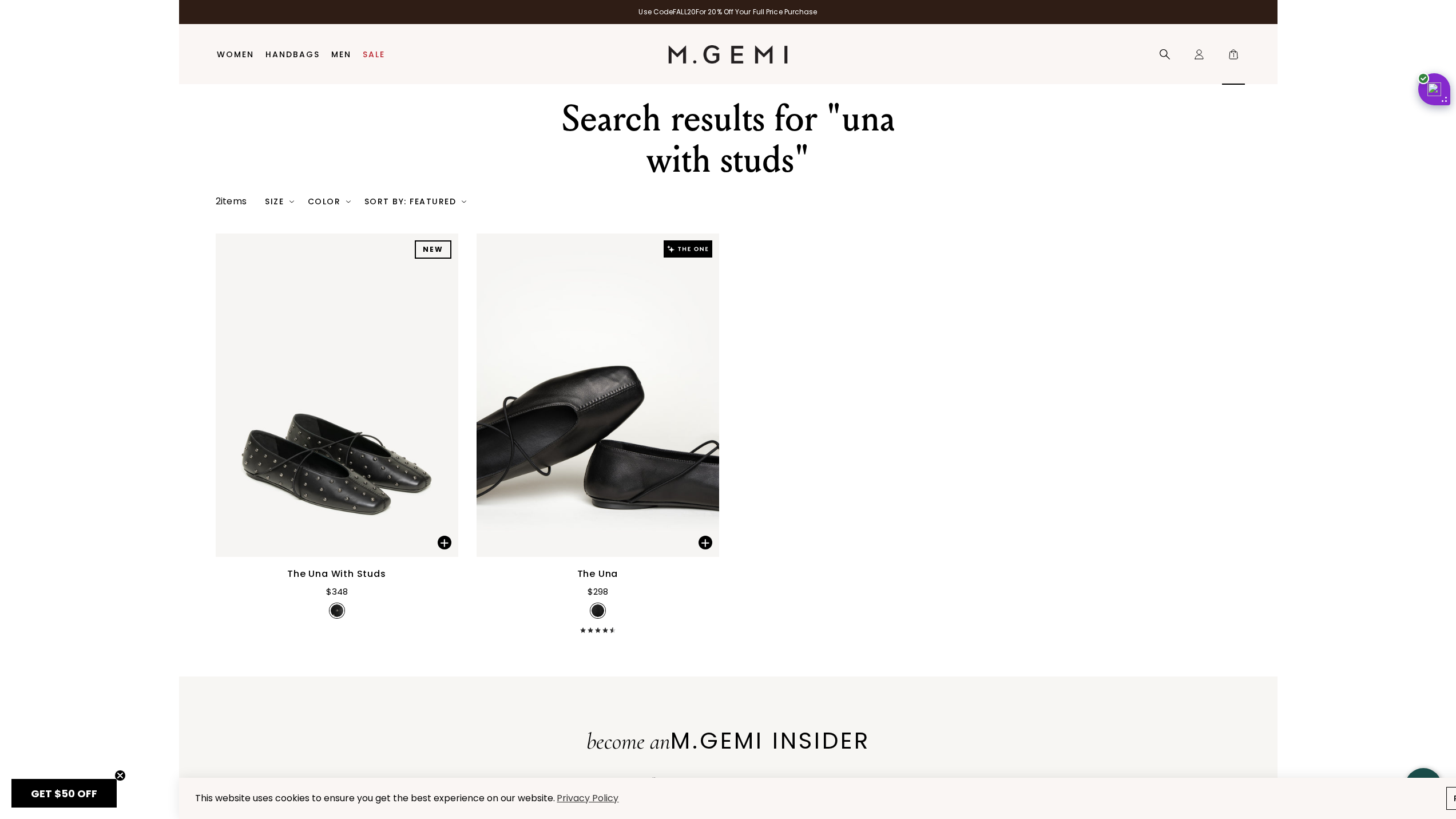
click at [1235, 60] on span "1" at bounding box center [1233, 56] width 12 height 12
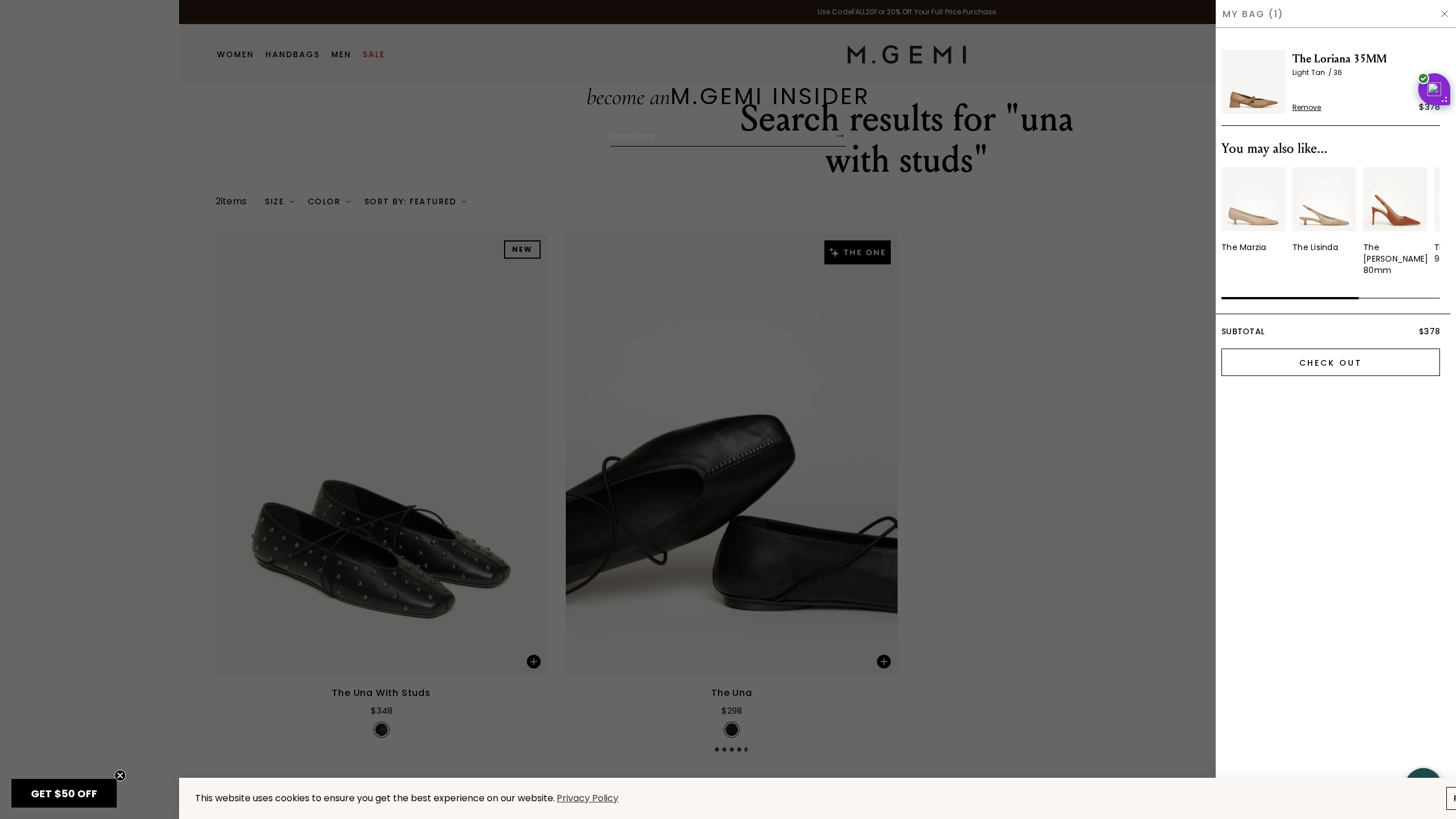
click at [1364, 359] on input "Check Out" at bounding box center [1330, 362] width 218 height 27
